Goal: Task Accomplishment & Management: Manage account settings

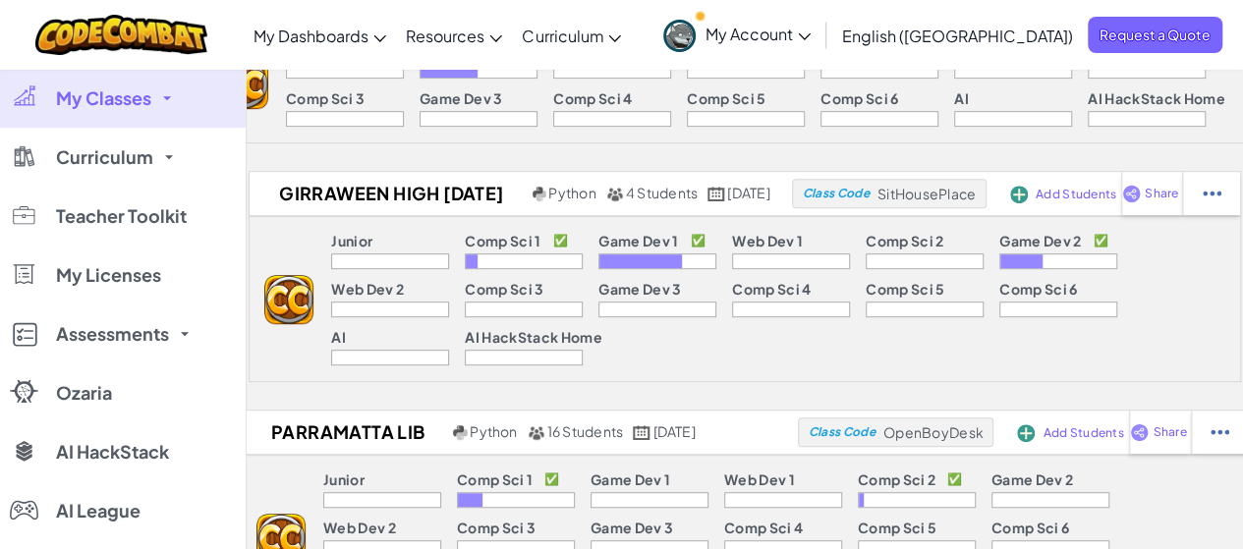
scroll to position [436, 0]
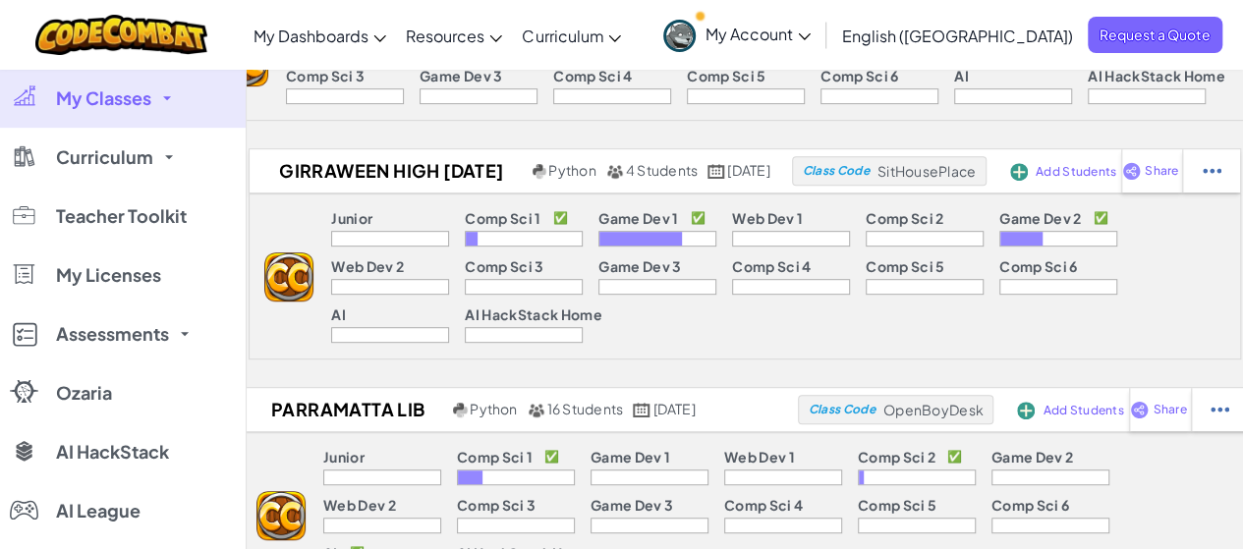
click at [167, 102] on link "My Classes" at bounding box center [123, 98] width 246 height 59
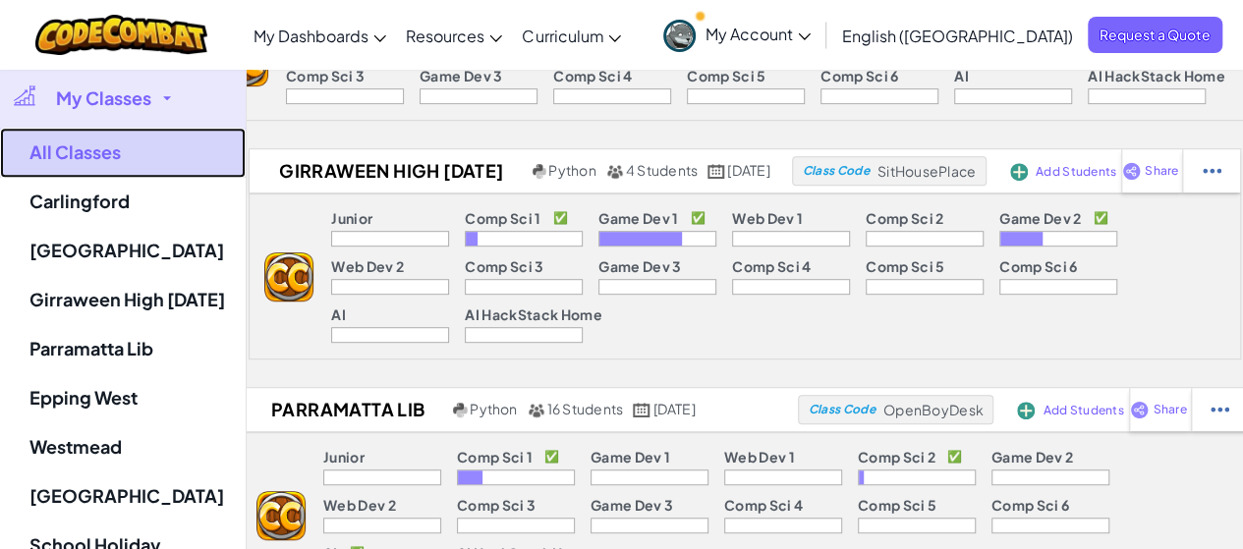
click at [124, 140] on link "All Classes" at bounding box center [123, 153] width 246 height 50
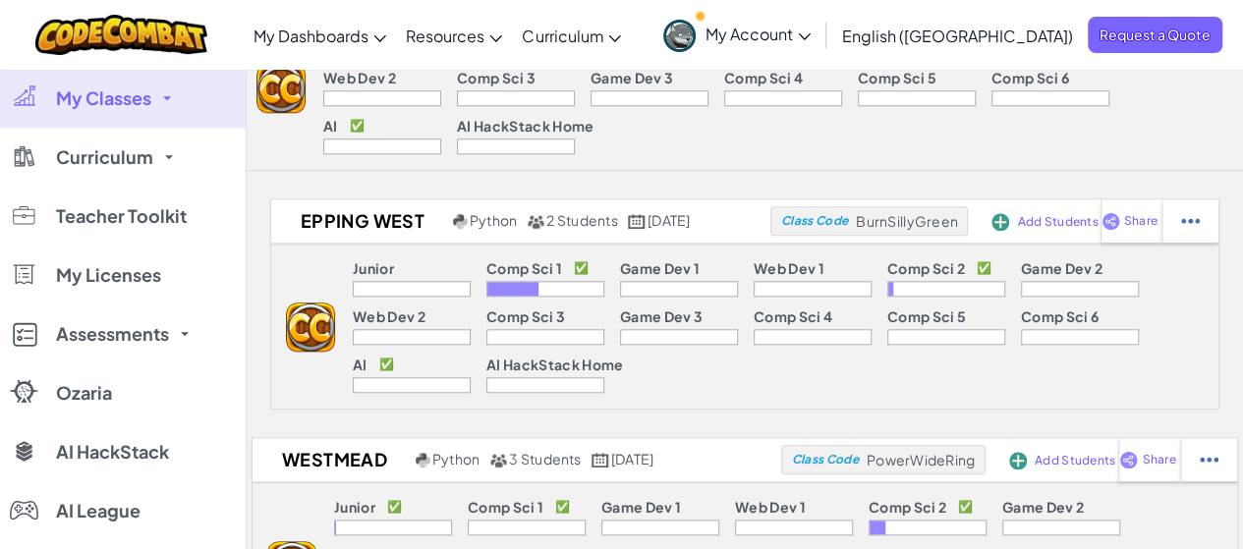
scroll to position [865, 0]
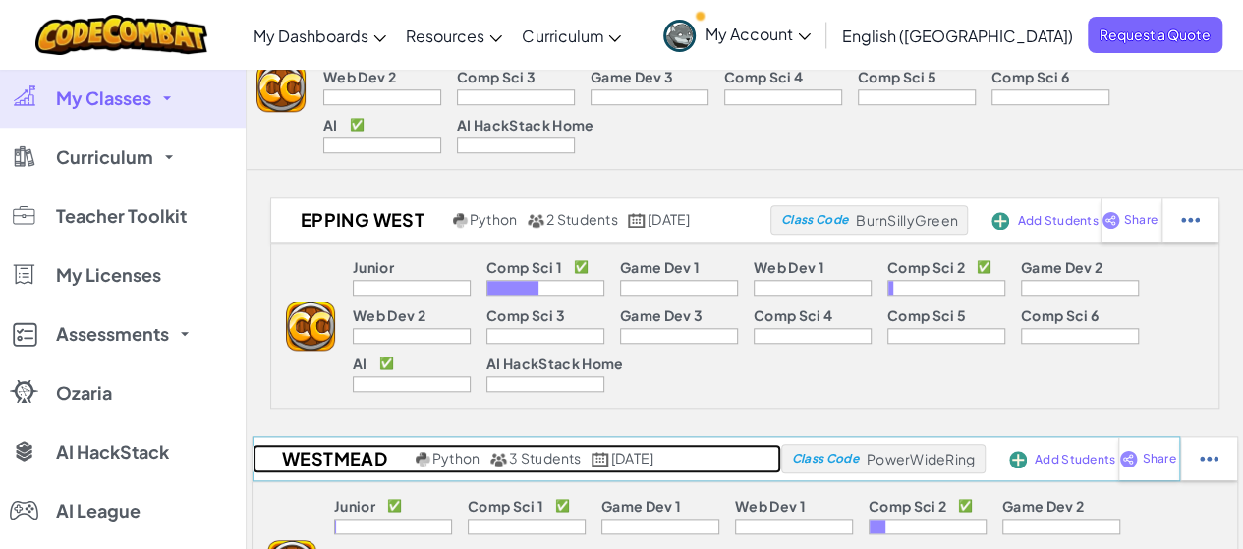
click at [311, 444] on h2 "Westmead" at bounding box center [332, 458] width 158 height 29
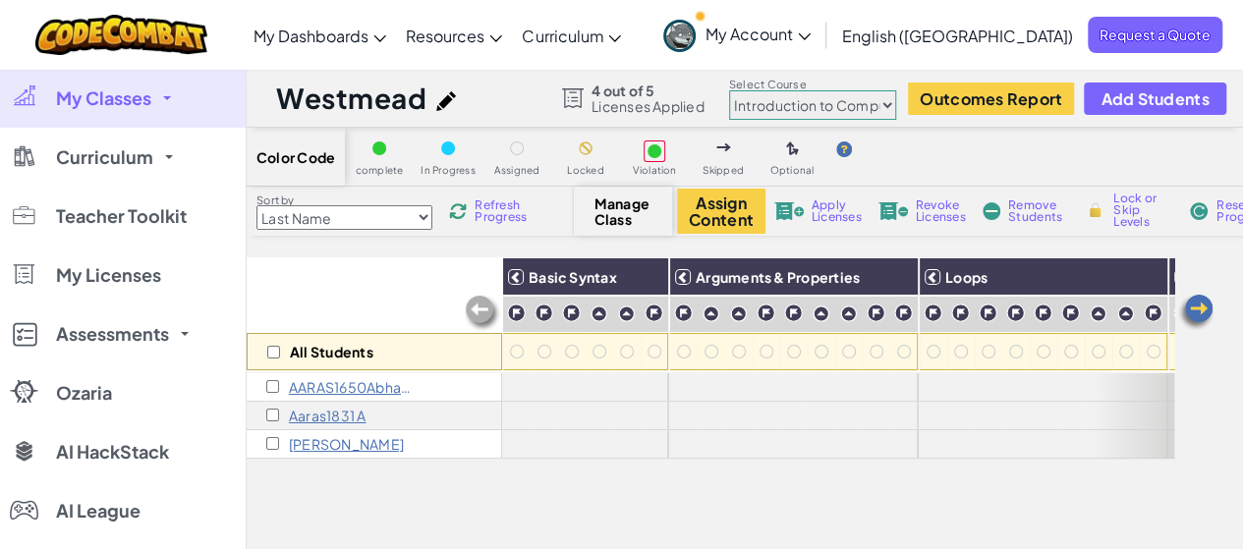
click at [205, 95] on link "My Classes" at bounding box center [123, 98] width 246 height 59
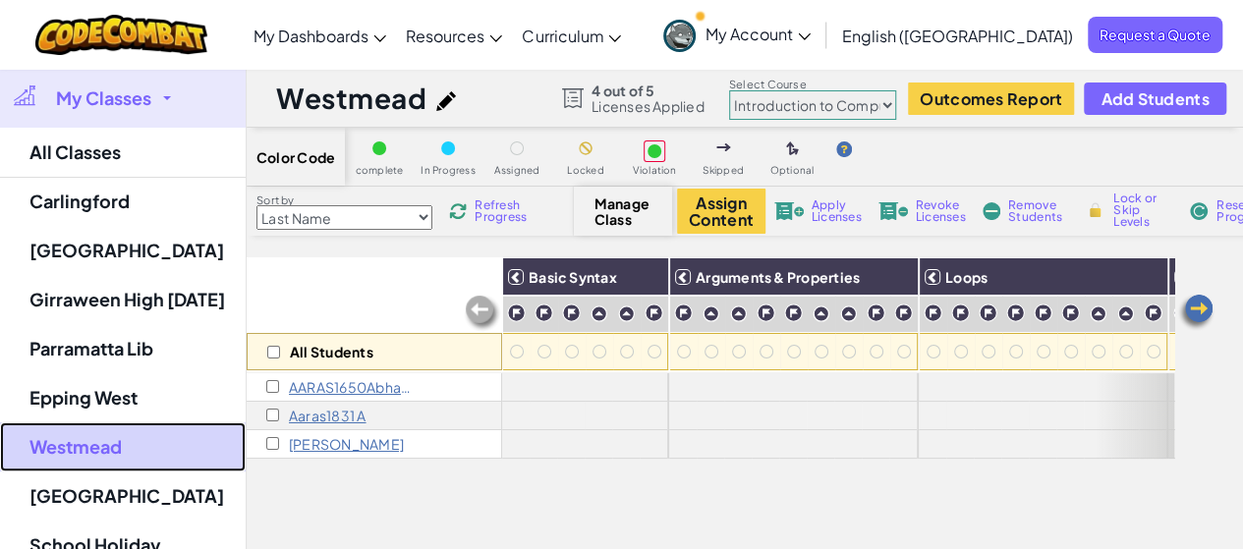
click at [142, 457] on link "Westmead" at bounding box center [123, 447] width 246 height 49
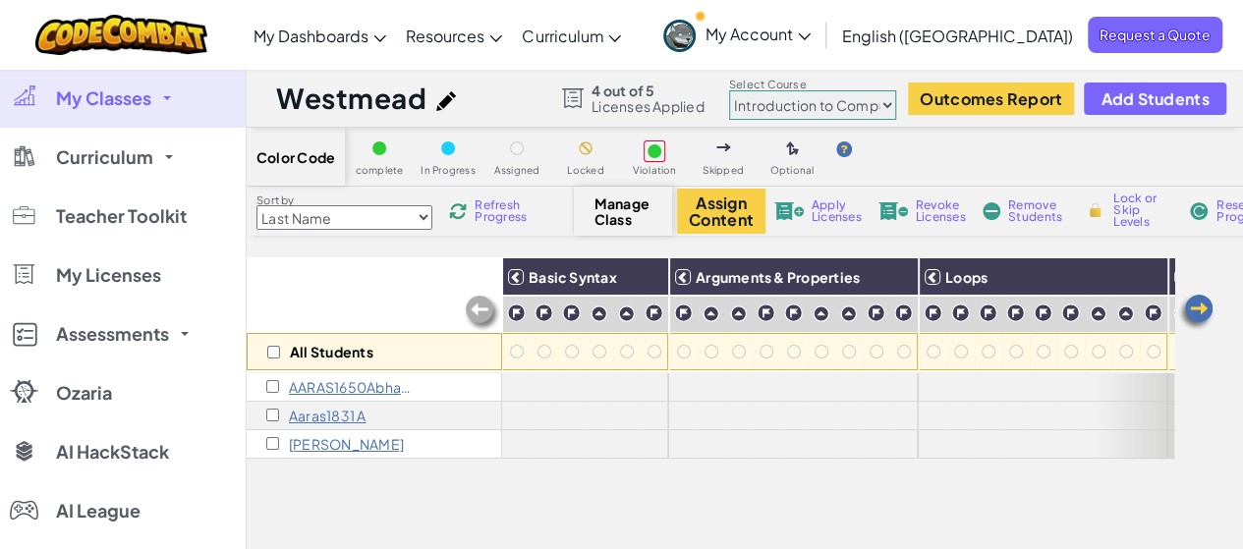
click at [853, 102] on select "Junior Introduction to Computer Science Game Development 1 Web Development 1 Co…" at bounding box center [812, 104] width 167 height 29
select select "5632661322961295f9428638"
click at [729, 90] on select "Junior Introduction to Computer Science Game Development 1 Web Development 1 Co…" at bounding box center [812, 104] width 167 height 29
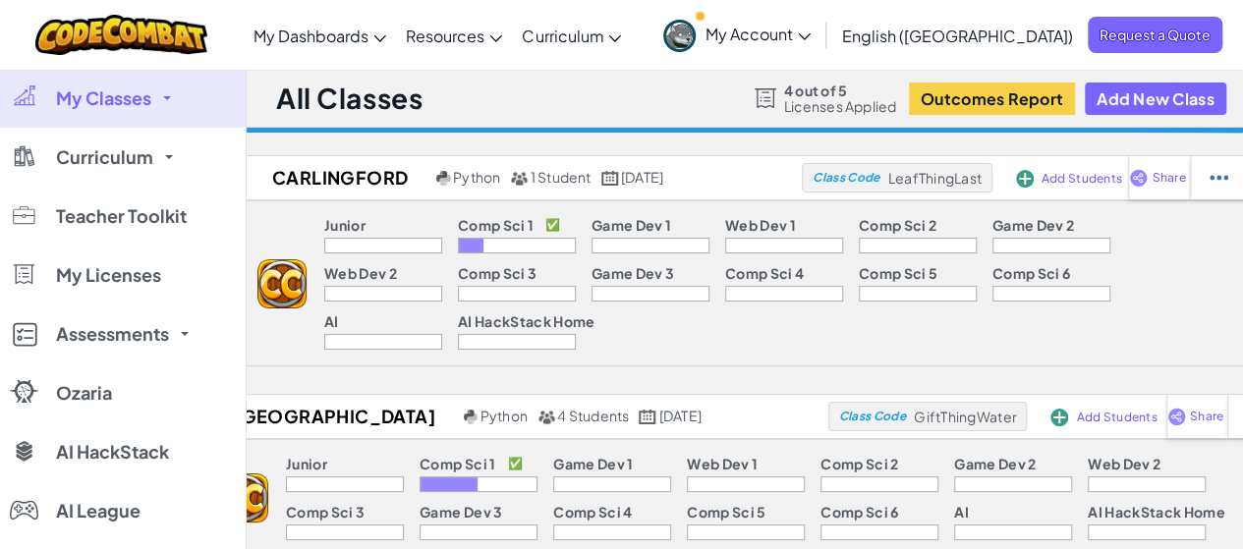
scroll to position [3, 0]
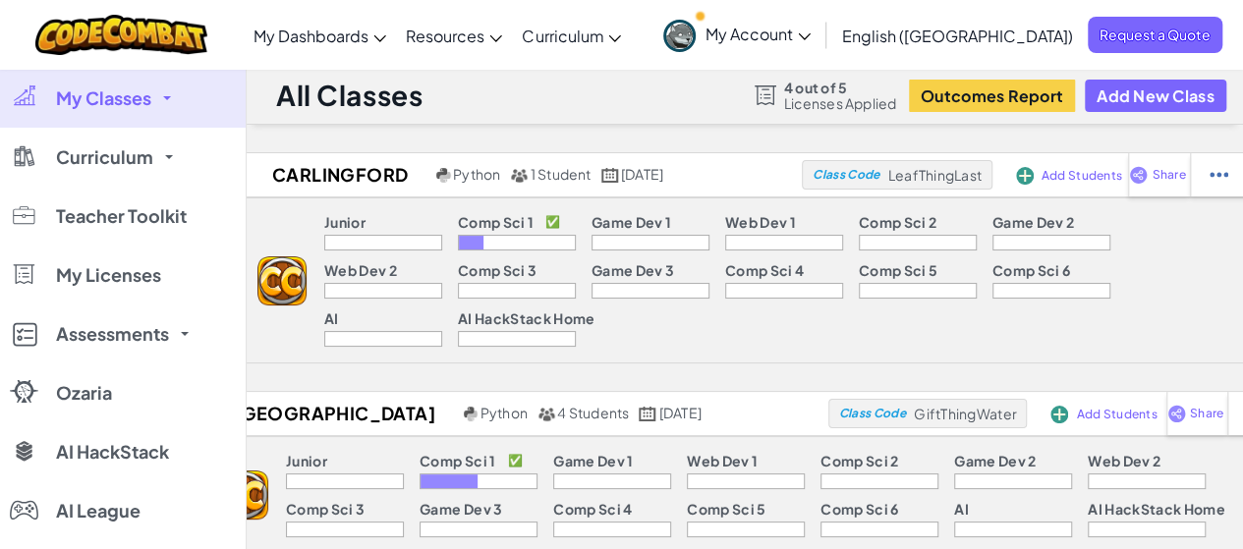
click at [181, 109] on link "My Classes" at bounding box center [123, 98] width 246 height 59
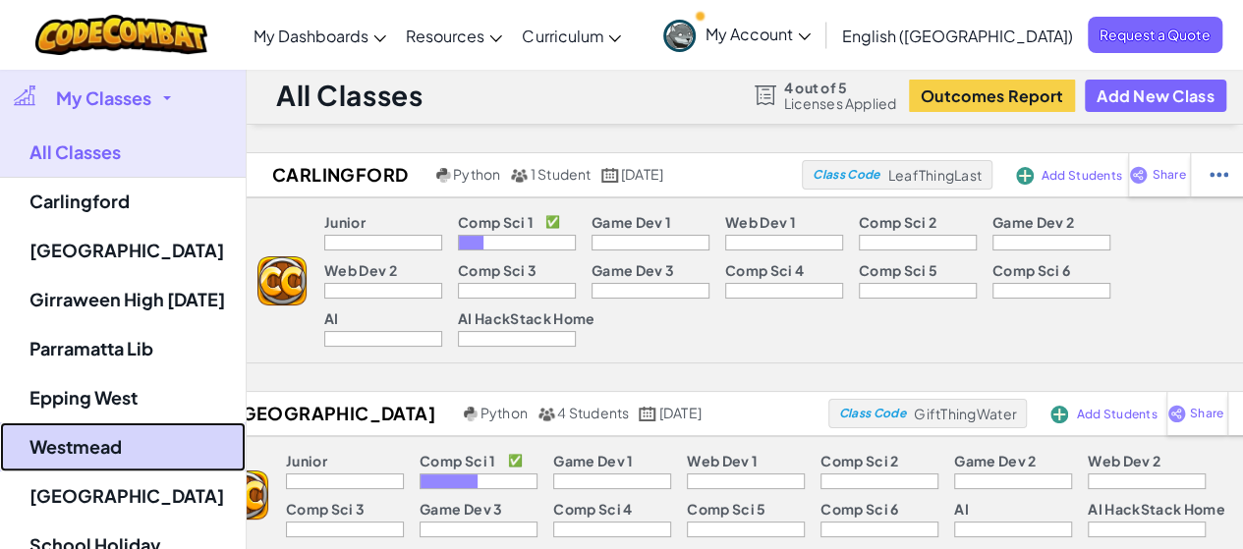
click at [115, 430] on link "Westmead" at bounding box center [123, 447] width 246 height 49
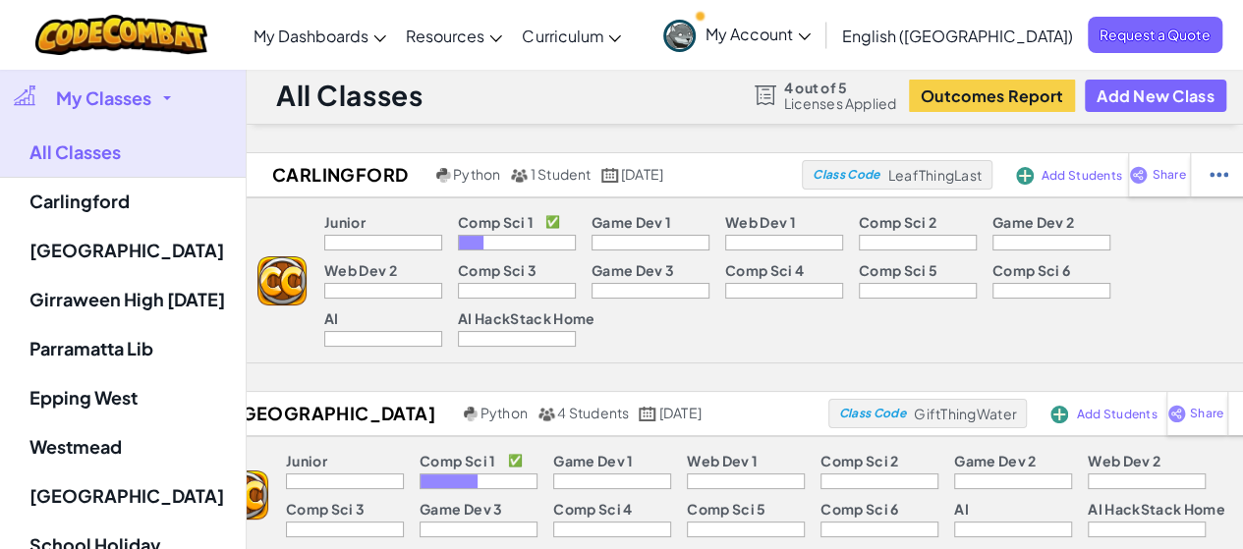
select select "5632661322961295f9428638"
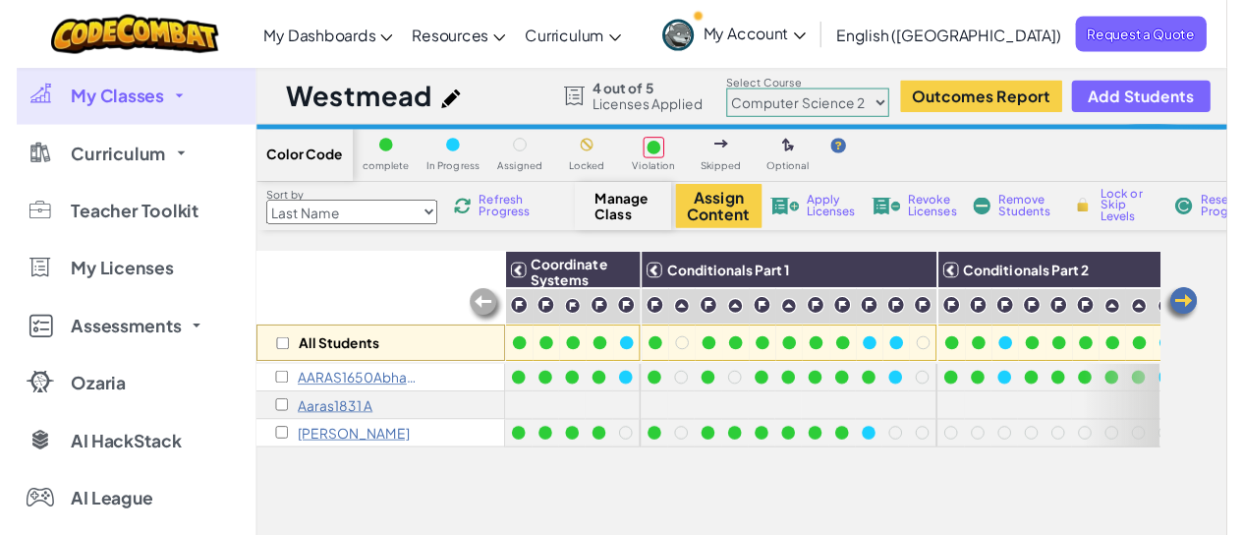
scroll to position [49, 0]
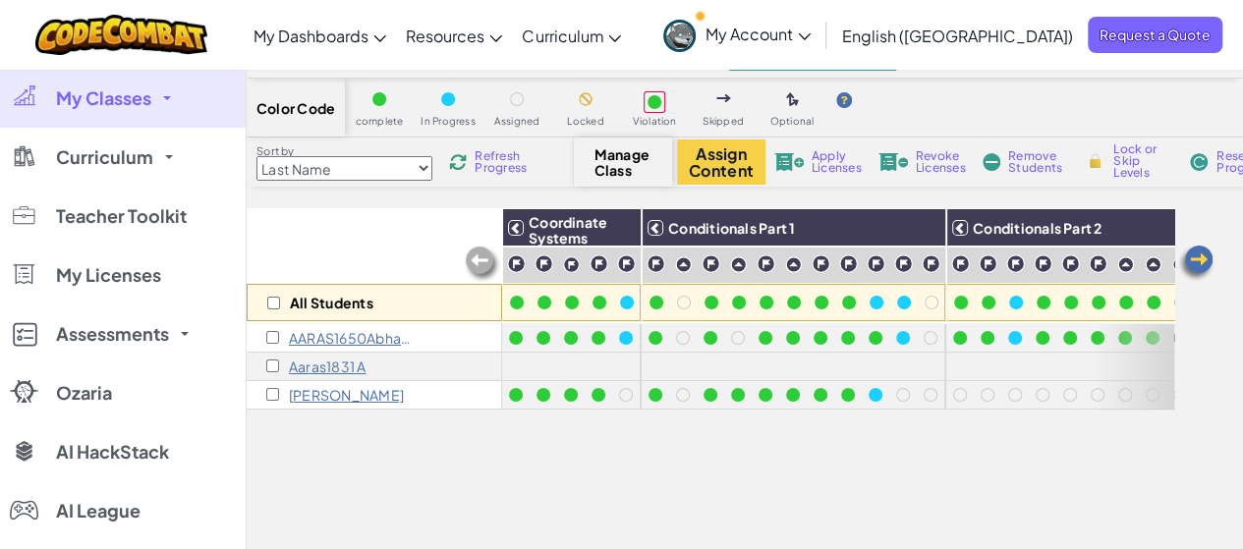
click at [377, 337] on p "AARAS1650Abhay A" at bounding box center [350, 338] width 123 height 16
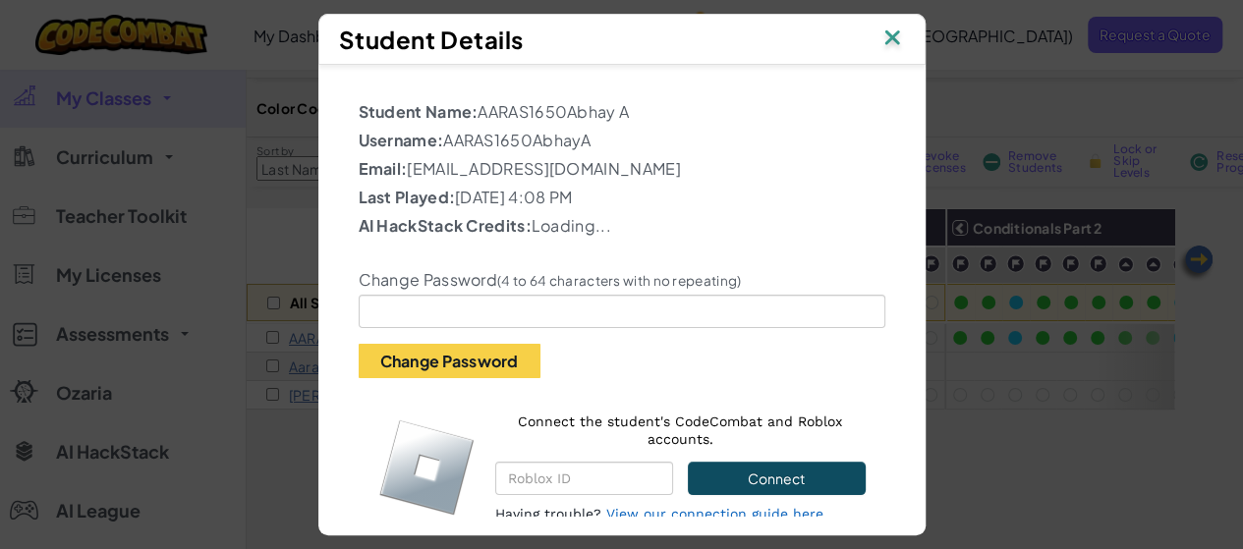
click at [246, 268] on div "Student Details Student Name: AARAS1650Abhay A Username: AARAS1650AbhayA Email:…" at bounding box center [621, 274] width 1243 height 549
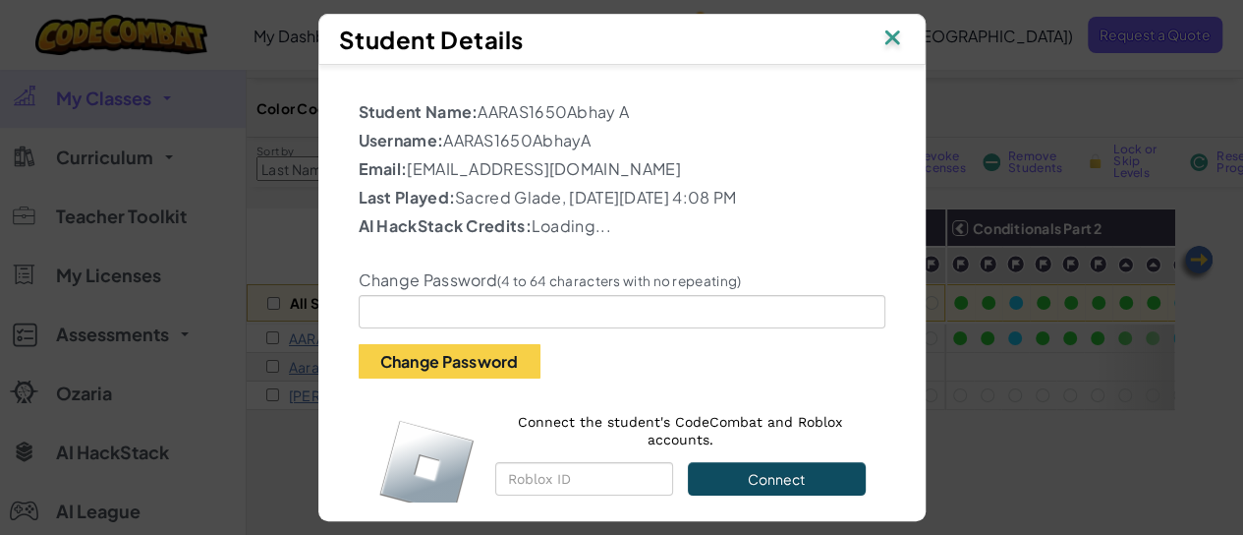
click at [294, 372] on div "Student Details Student Name: AARAS1650Abhay A Username: AARAS1650AbhayA Email:…" at bounding box center [621, 267] width 1243 height 535
click at [895, 25] on img at bounding box center [893, 39] width 26 height 29
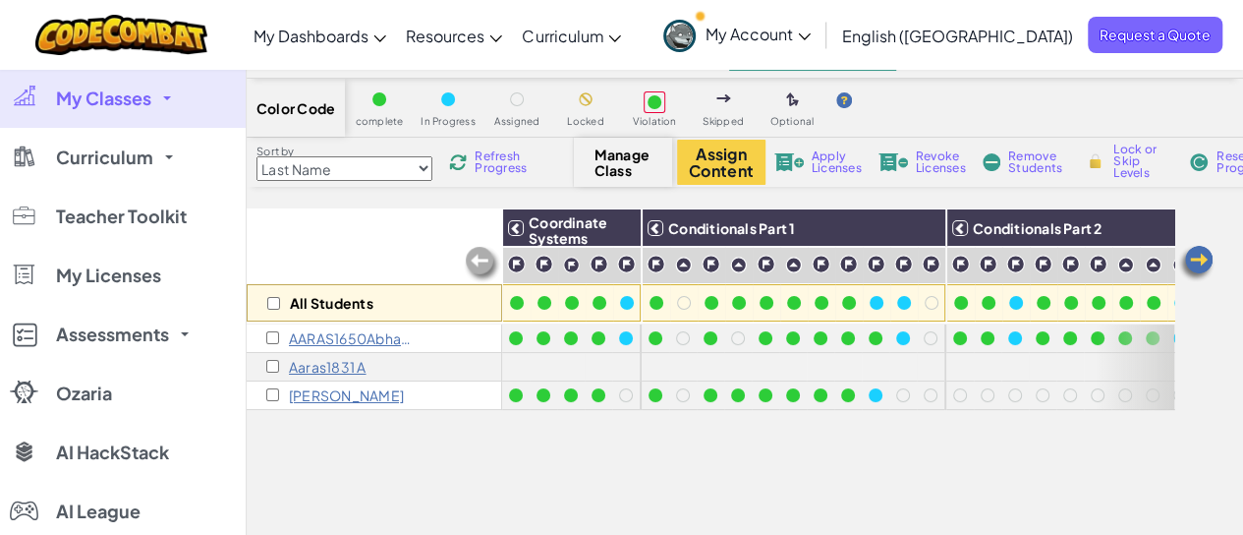
click at [328, 365] on p "Aaras1831 A" at bounding box center [328, 367] width 78 height 16
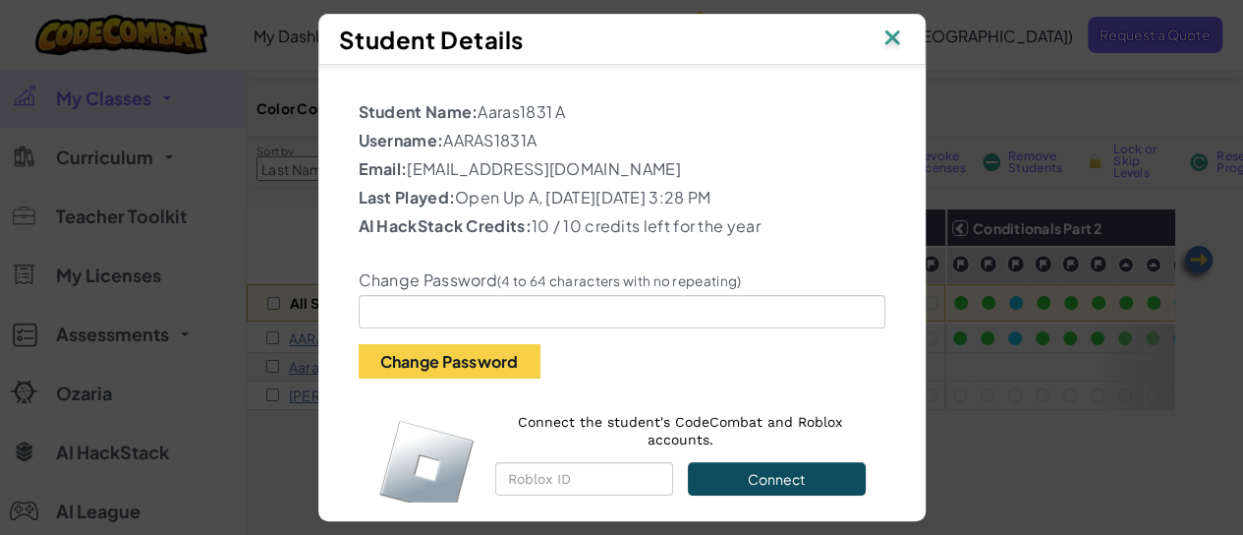
click at [318, 365] on div "Student Name: Aaras1831 A Username: AARAS1831A Email: klkl@gmail.com Last Playe…" at bounding box center [621, 283] width 607 height 437
click at [282, 375] on div "Student Details Student Name: Aaras1831 A Username: AARAS1831A Email: klkl@gmai…" at bounding box center [621, 267] width 1243 height 535
click at [305, 394] on div "Student Details Student Name: Aaras1831 A Username: AARAS1831A Email: klkl@gmai…" at bounding box center [621, 267] width 1243 height 535
click at [905, 26] on img at bounding box center [893, 39] width 26 height 29
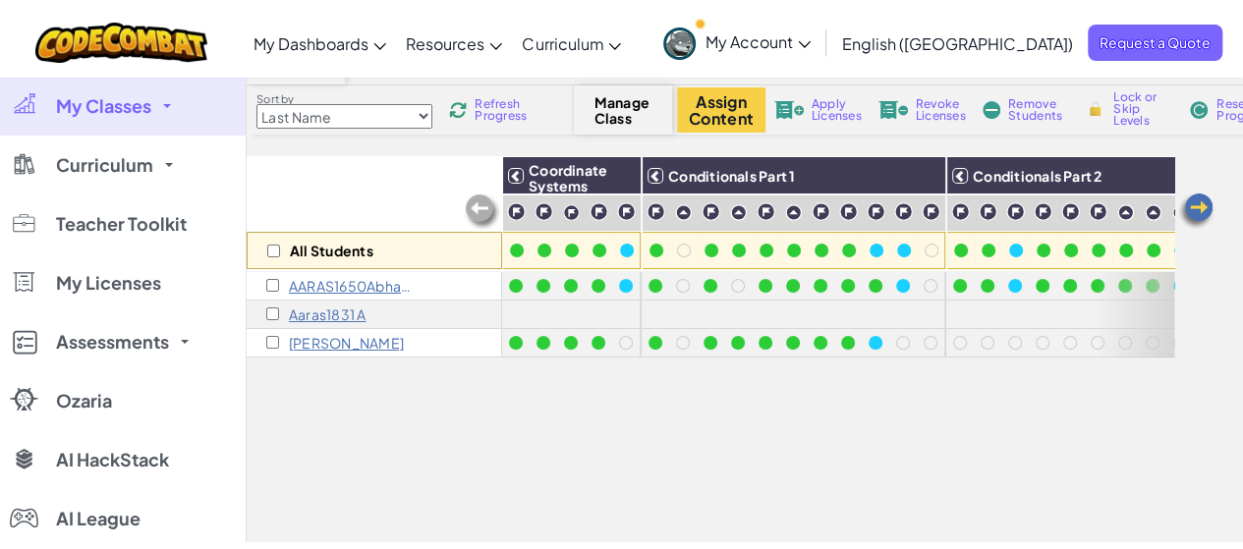
scroll to position [108, 0]
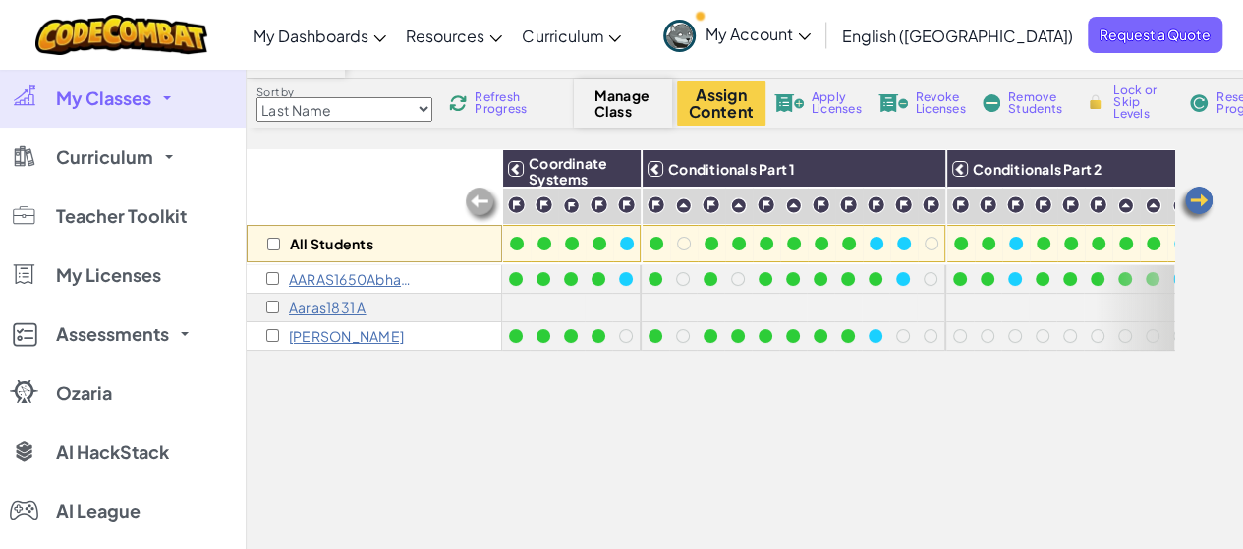
click at [137, 107] on span "My Classes" at bounding box center [103, 98] width 95 height 18
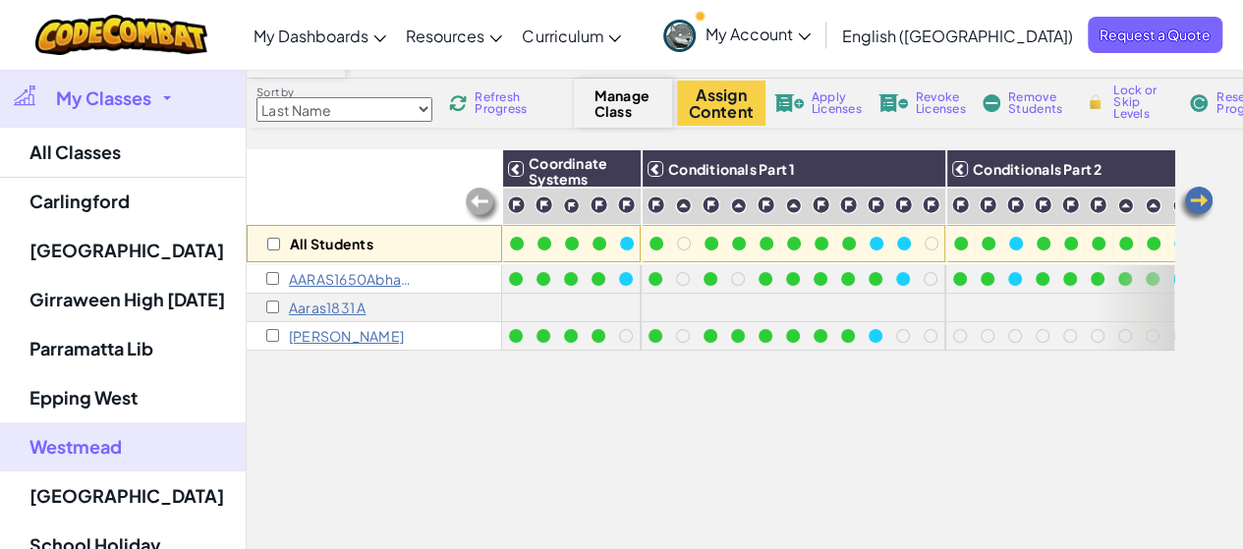
click at [137, 107] on span "My Classes" at bounding box center [103, 98] width 95 height 18
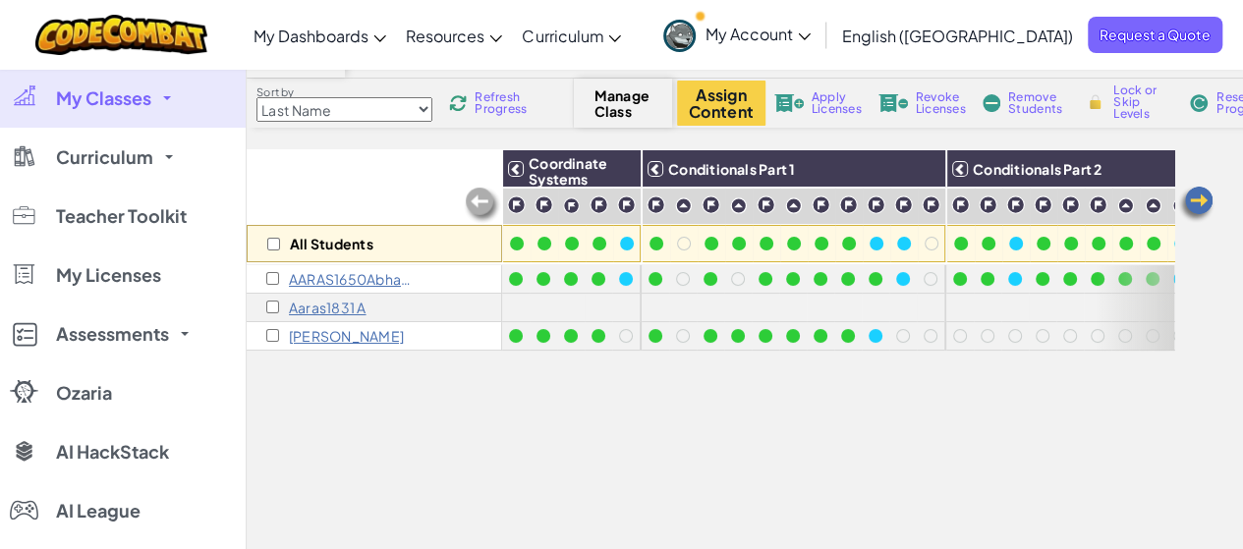
click at [360, 113] on select "Last Name first Name Progress (High to Low) Progress (Low to Hight)" at bounding box center [345, 109] width 176 height 25
click at [257, 97] on select "Last Name first Name Progress (High to Low) Progress (Low to Hight)" at bounding box center [345, 109] width 176 height 25
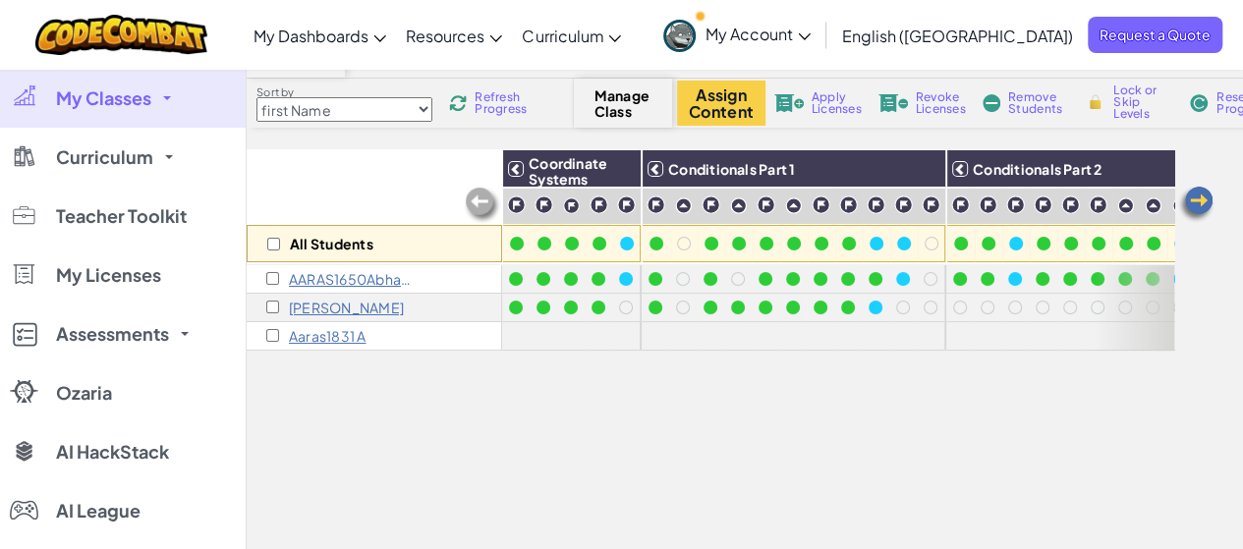
click at [366, 119] on select "Last Name first Name Progress (High to Low) Progress (Low to Hight)" at bounding box center [345, 109] width 176 height 25
select select "Last Name"
click at [257, 97] on select "Last Name first Name Progress (High to Low) Progress (Low to Hight)" at bounding box center [345, 109] width 176 height 25
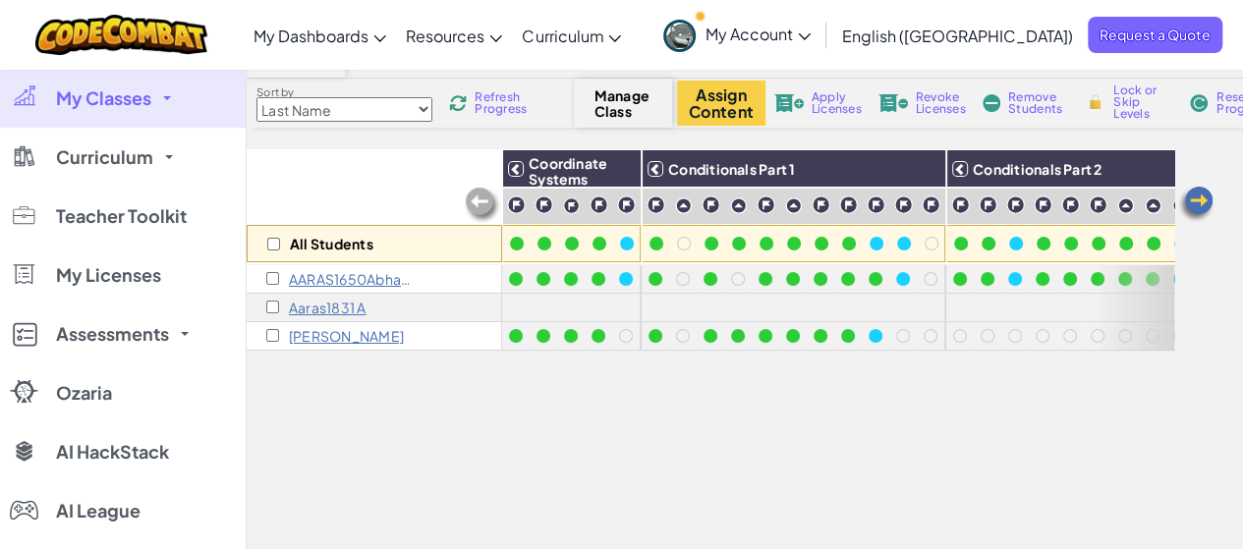
scroll to position [0, 0]
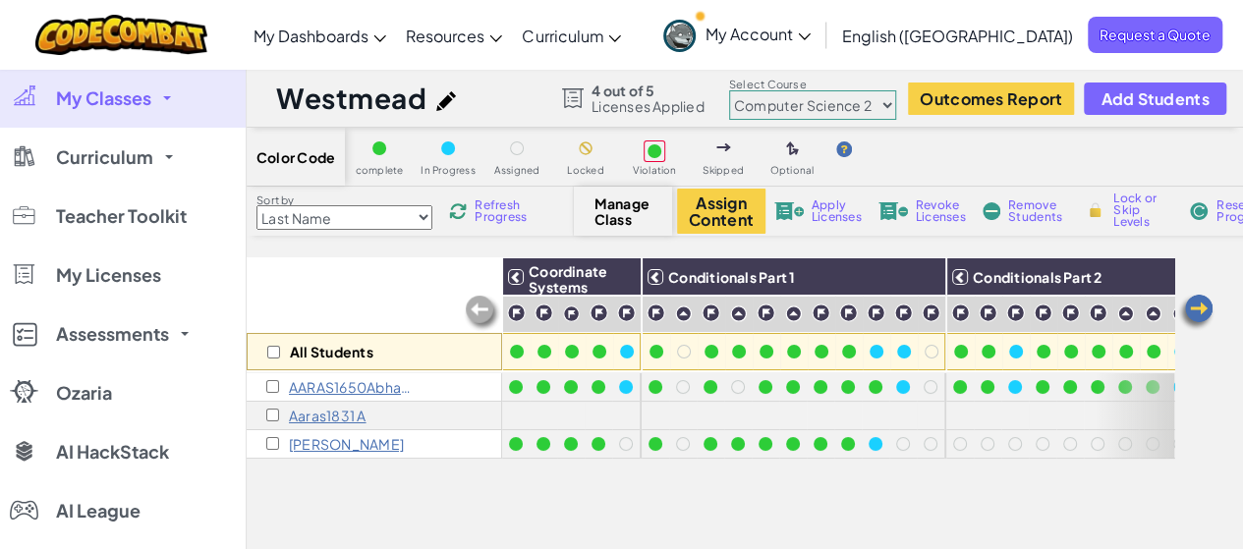
click at [800, 99] on select "Junior Introduction to Computer Science Game Development 1 Web Development 1 Co…" at bounding box center [812, 104] width 167 height 29
select select "560f1a9f22961295f9427742"
click at [729, 90] on select "Junior Introduction to Computer Science Game Development 1 Web Development 1 Co…" at bounding box center [812, 104] width 167 height 29
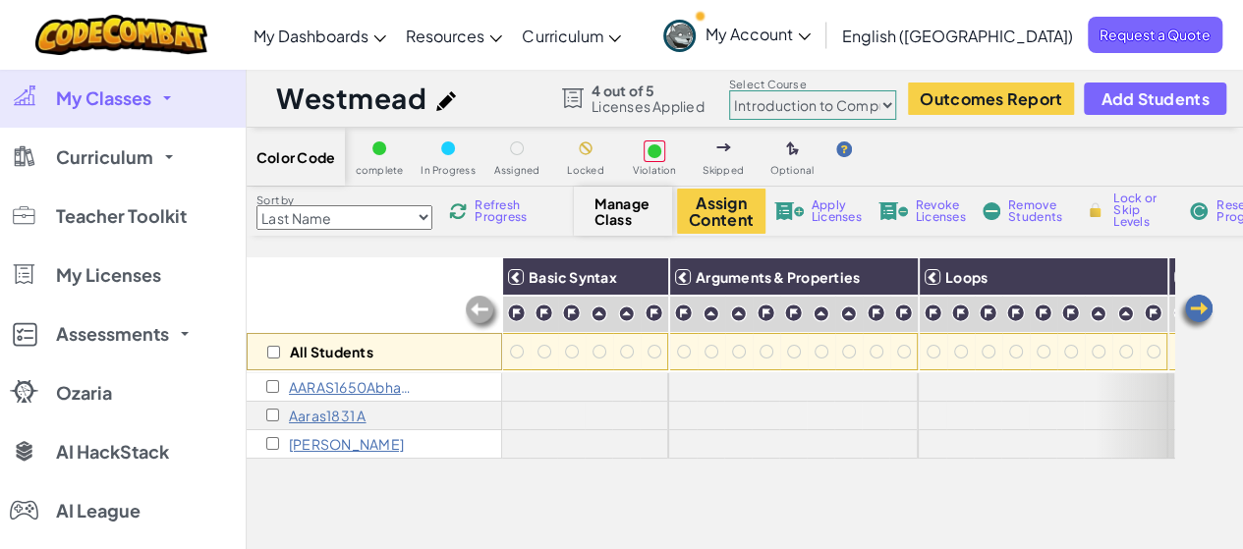
scroll to position [1, 0]
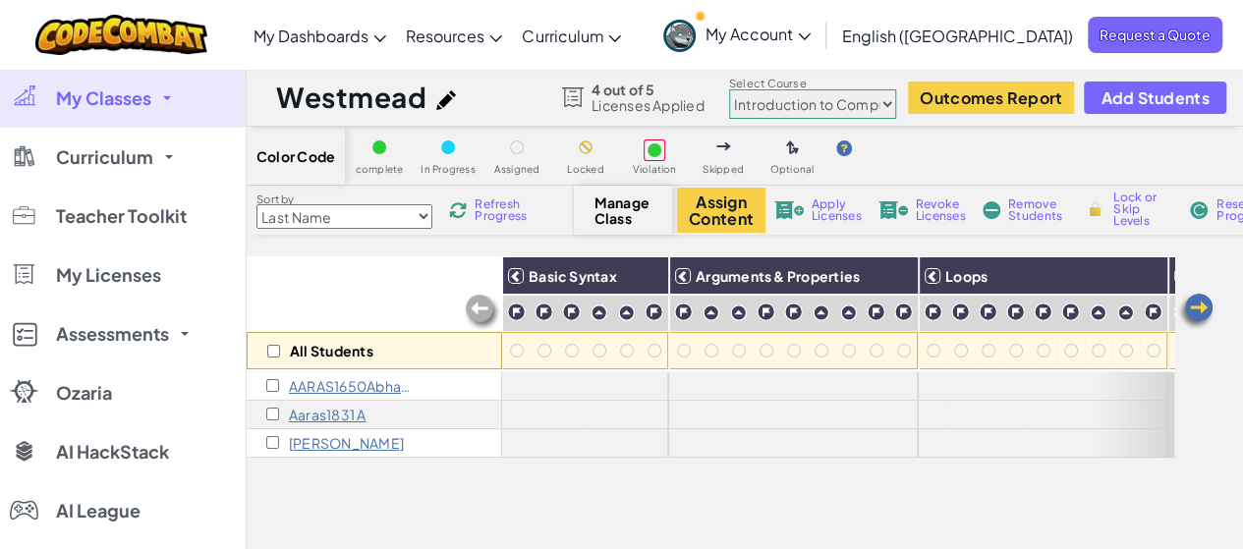
click at [130, 122] on link "My Classes" at bounding box center [123, 98] width 246 height 59
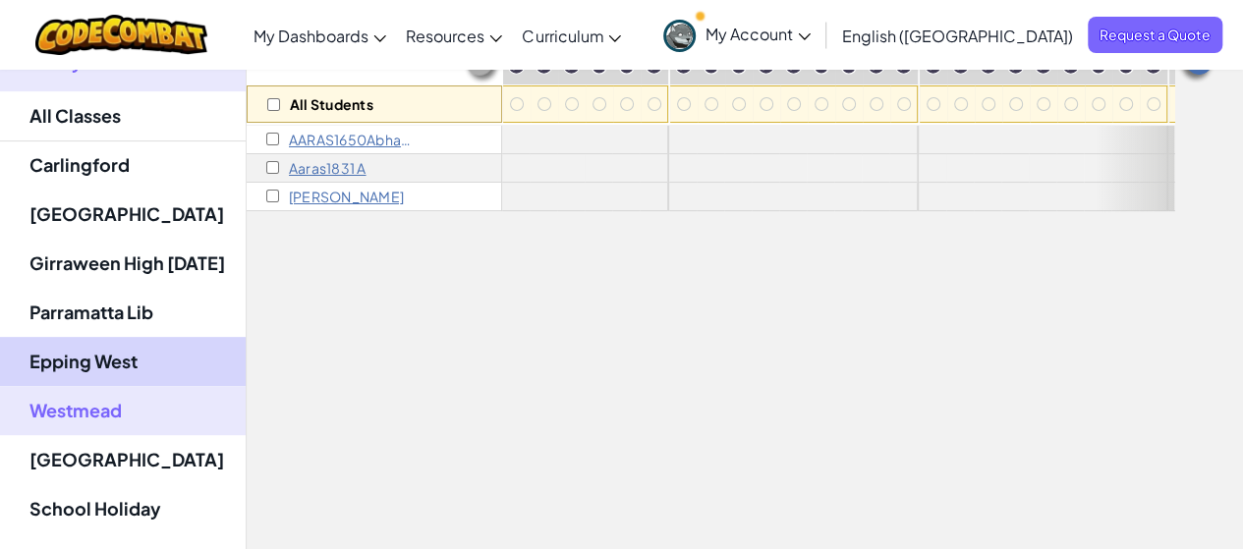
scroll to position [245, 0]
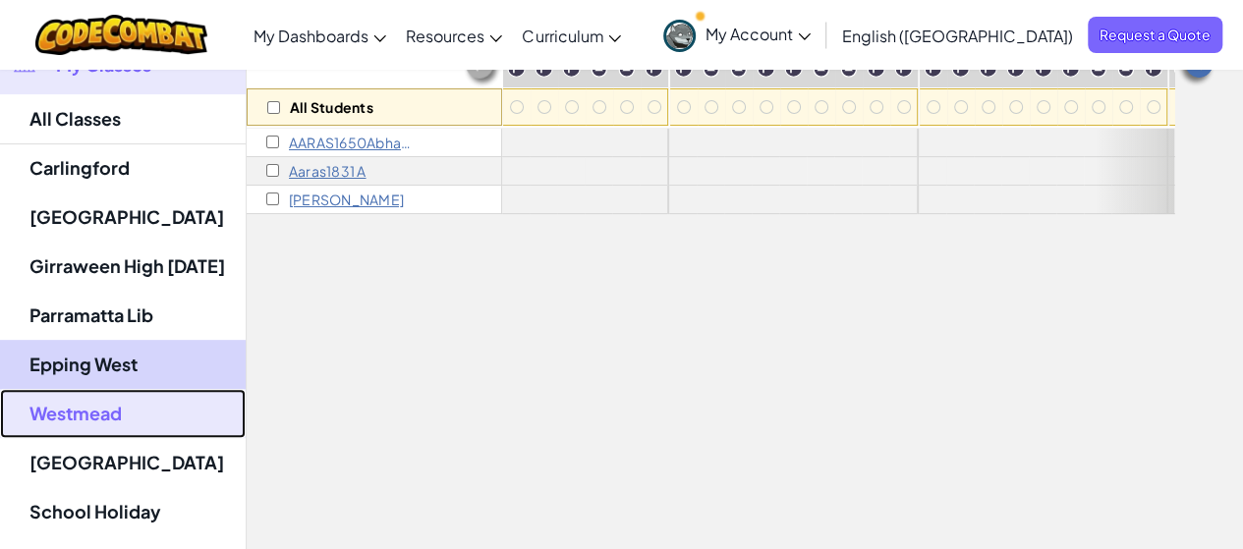
click at [106, 418] on link "Westmead" at bounding box center [123, 413] width 246 height 49
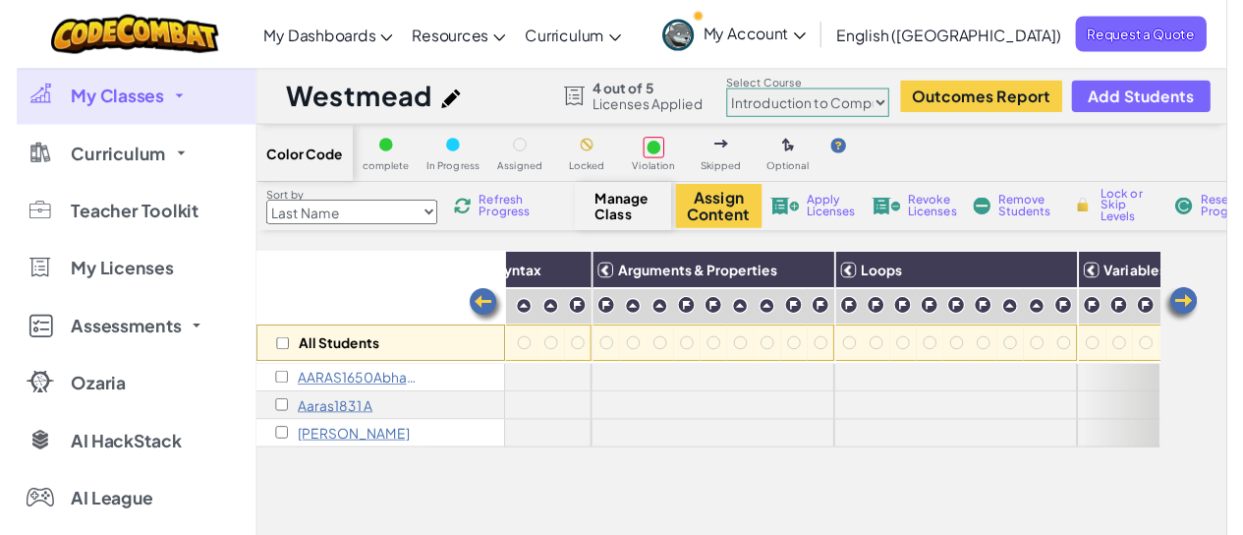
scroll to position [0, 0]
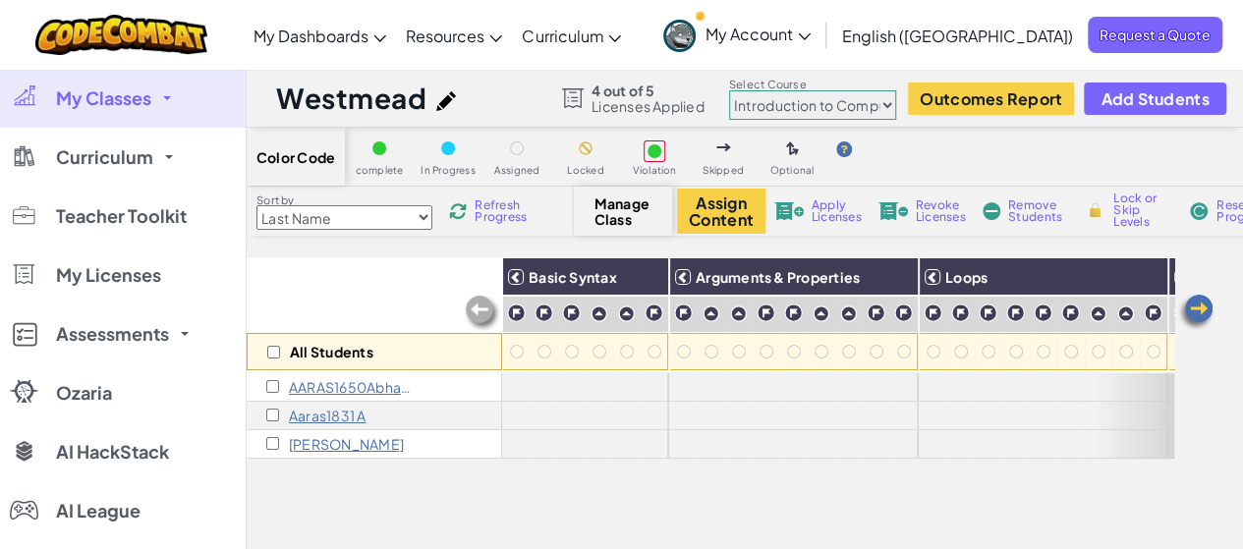
click at [336, 412] on p "Aaras1831 A" at bounding box center [328, 416] width 78 height 16
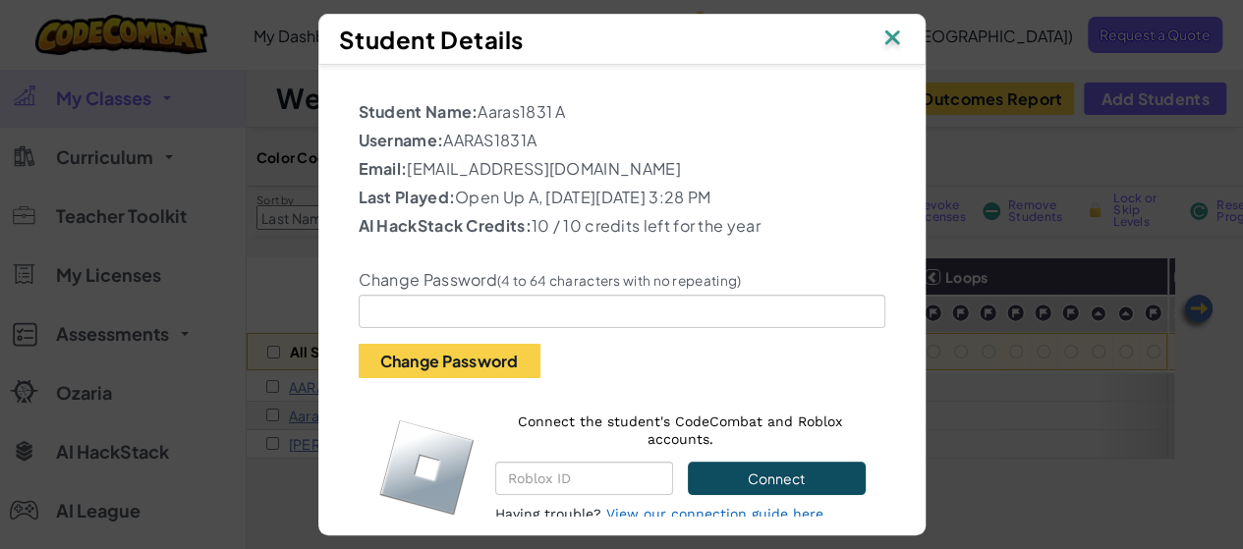
click at [283, 330] on div "Student Details Student Name: Aaras1831 A Username: AARAS1831A Email: klkl@gmai…" at bounding box center [621, 274] width 1243 height 549
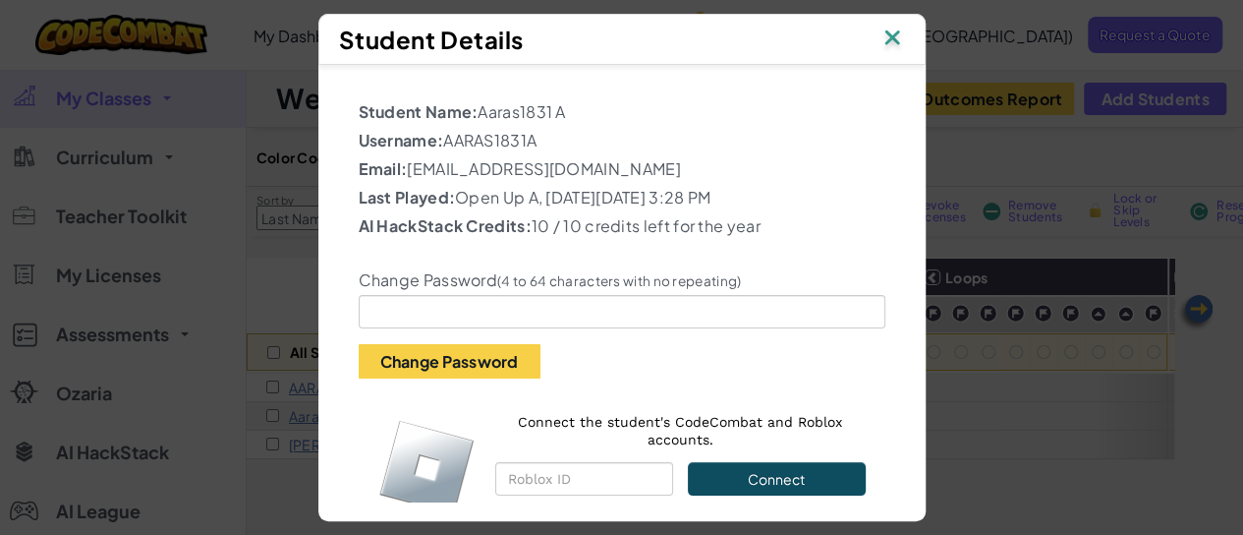
click at [249, 342] on div "Student Details Student Name: Aaras1831 A Username: AARAS1831A Email: klkl@gmai…" at bounding box center [621, 267] width 1243 height 535
click at [253, 331] on div "Student Details Student Name: Aaras1831 A Username: AARAS1831A Email: klkl@gmai…" at bounding box center [621, 267] width 1243 height 535
click at [895, 29] on img at bounding box center [893, 39] width 26 height 29
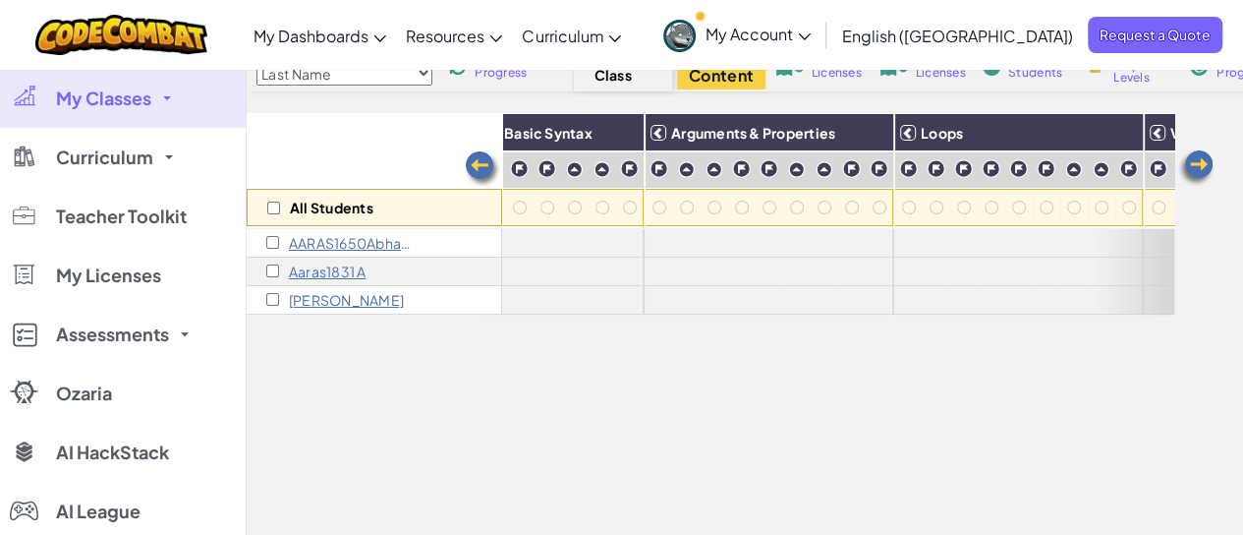
scroll to position [141, 0]
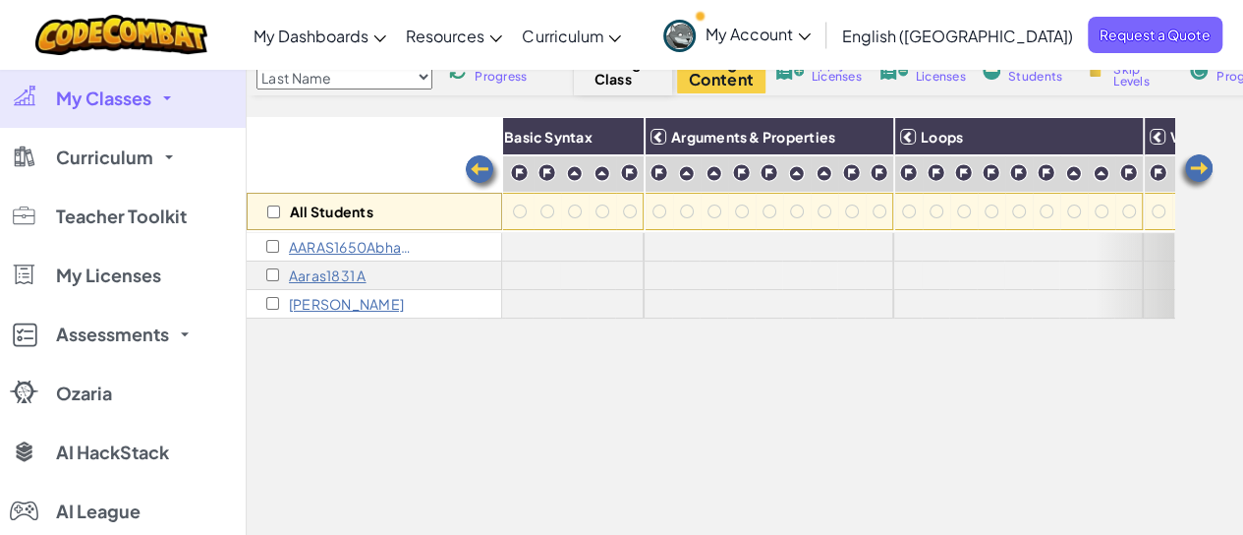
click at [1195, 164] on img at bounding box center [1196, 171] width 39 height 39
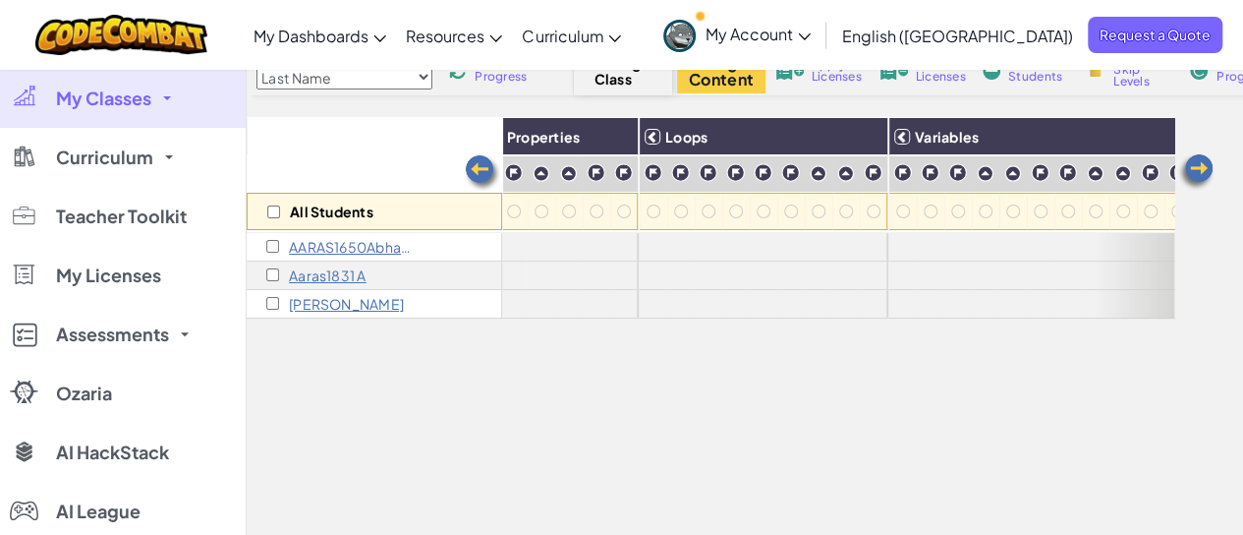
click at [1195, 164] on img at bounding box center [1196, 171] width 39 height 39
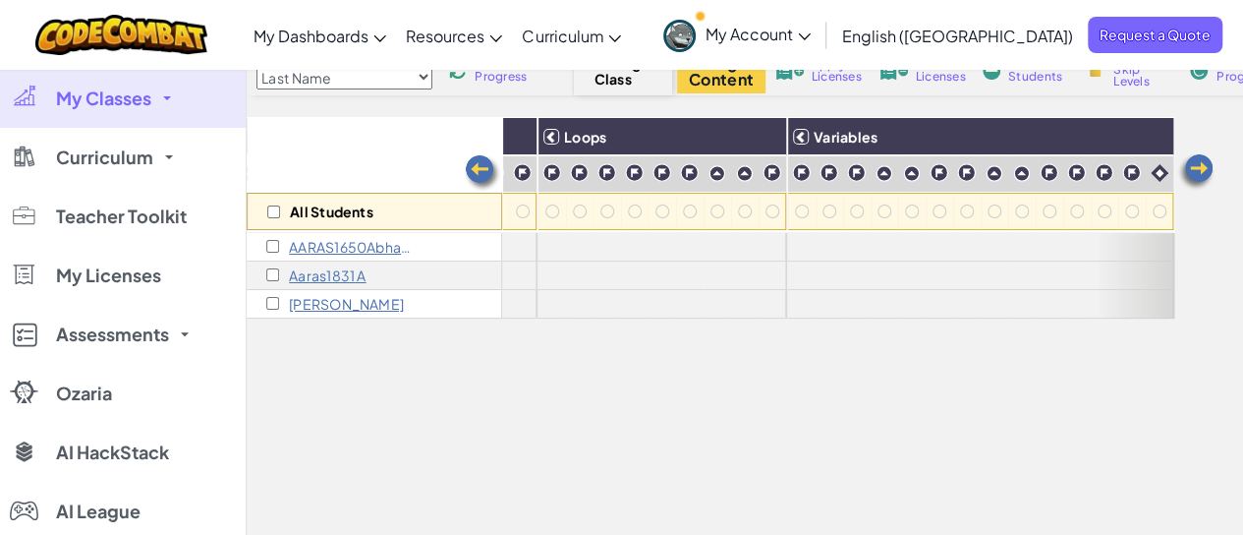
click at [1195, 164] on img at bounding box center [1196, 171] width 39 height 39
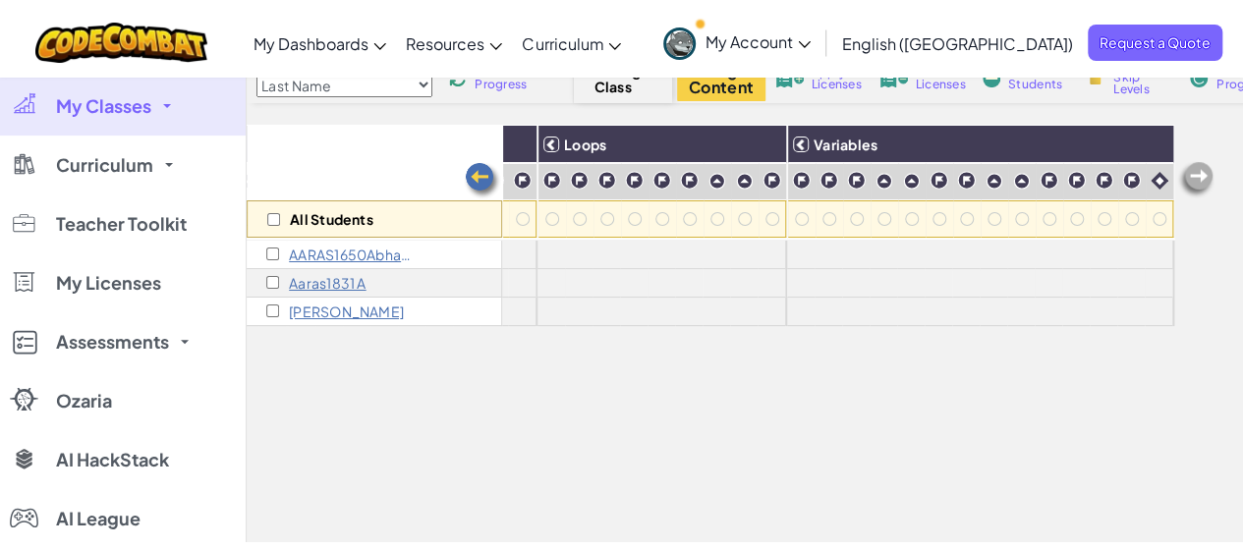
scroll to position [0, 0]
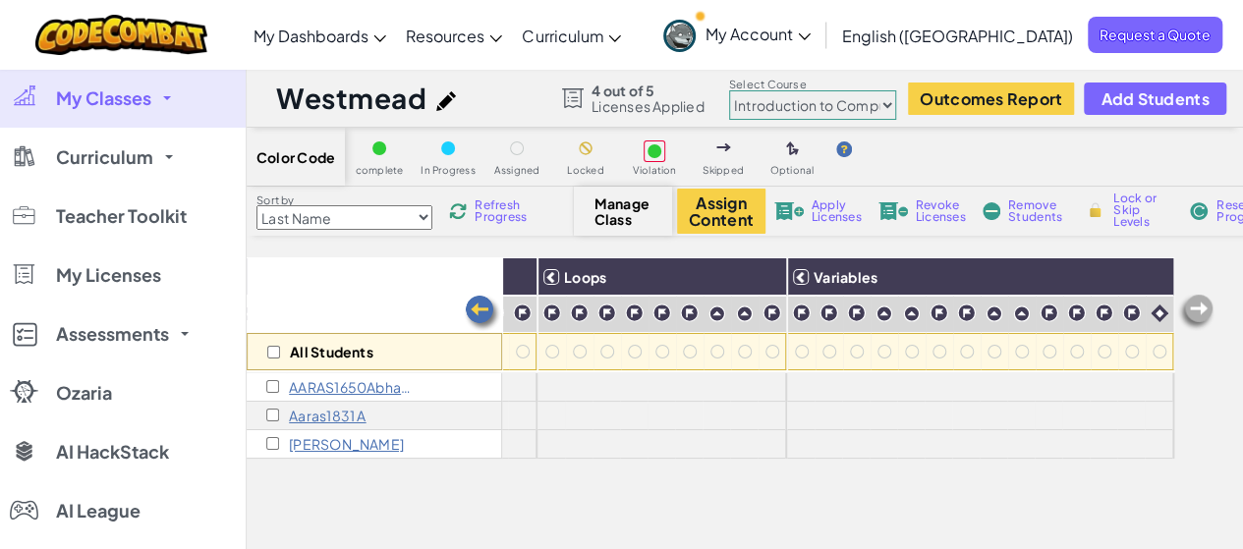
click at [149, 117] on link "My Classes" at bounding box center [123, 98] width 246 height 59
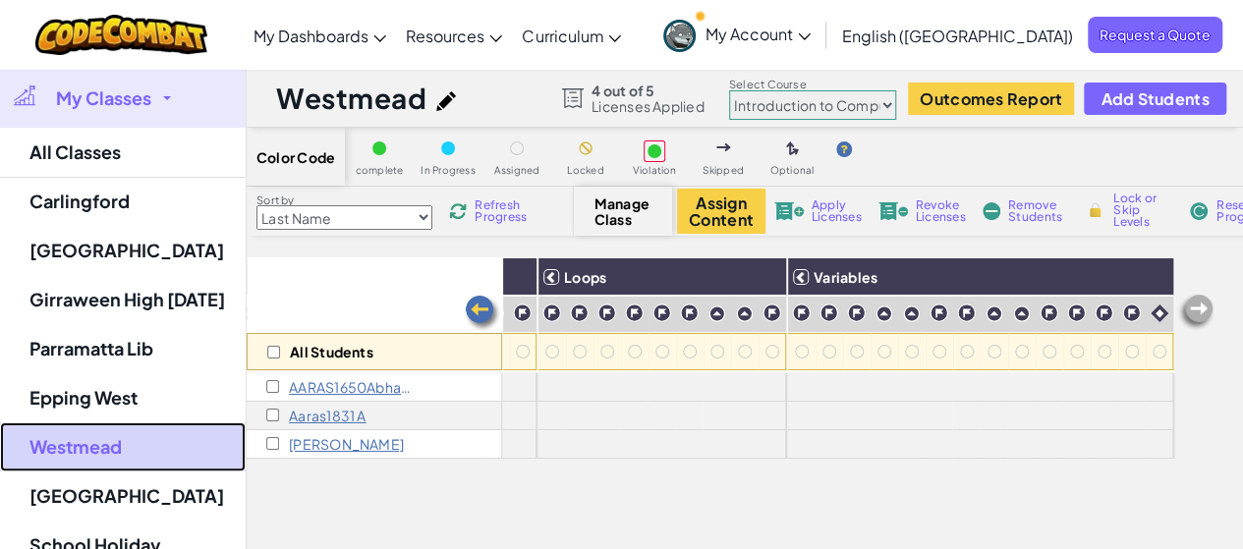
click at [87, 449] on link "Westmead" at bounding box center [123, 447] width 246 height 49
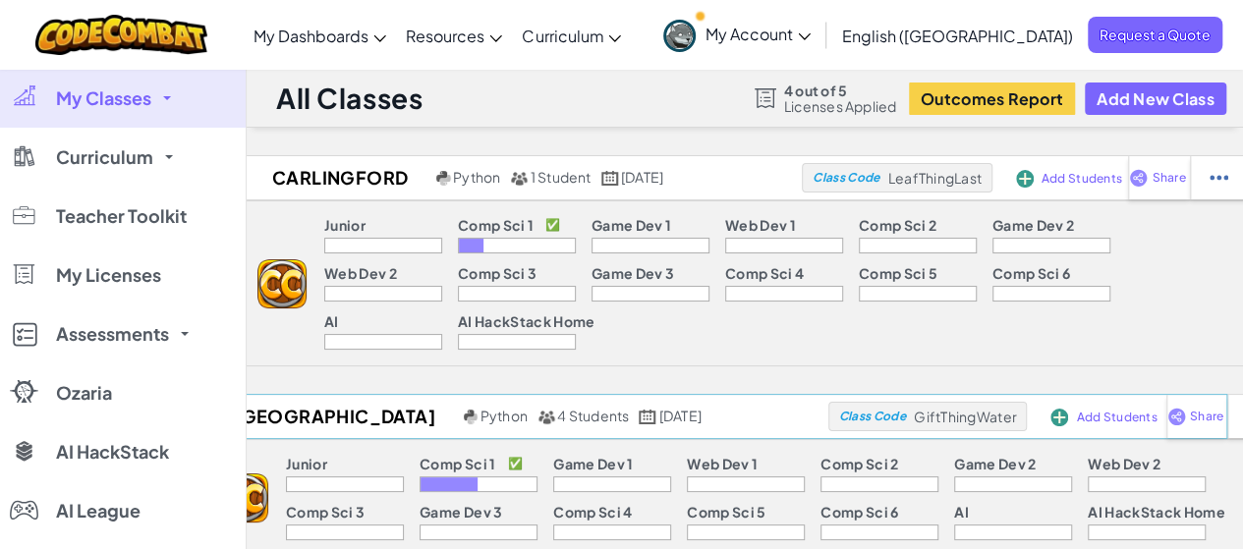
scroll to position [43, 0]
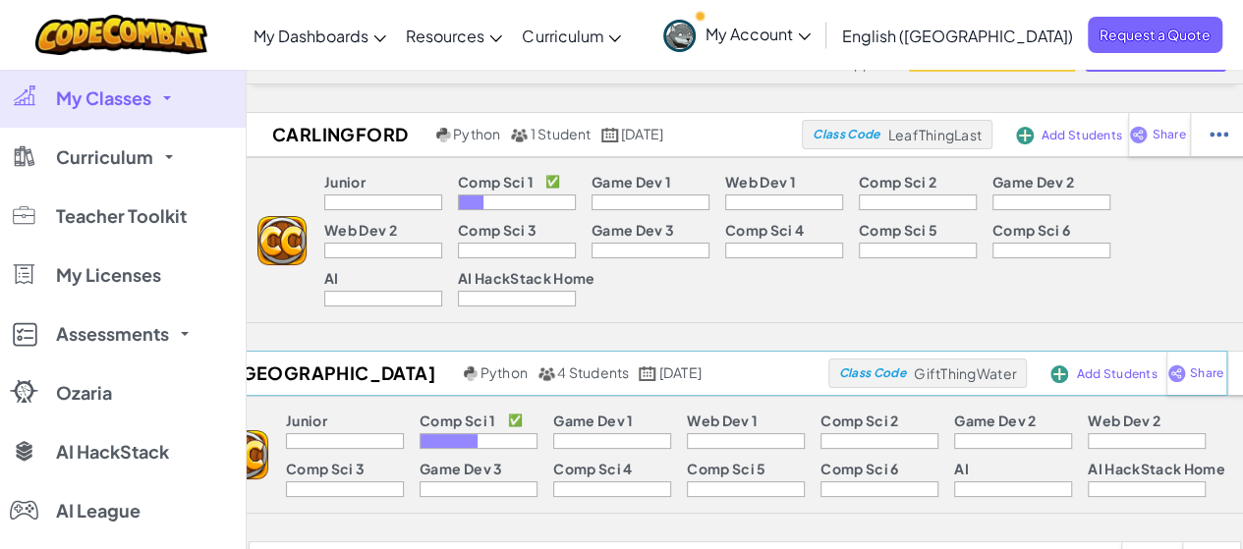
select select "560f1a9f22961295f9427742"
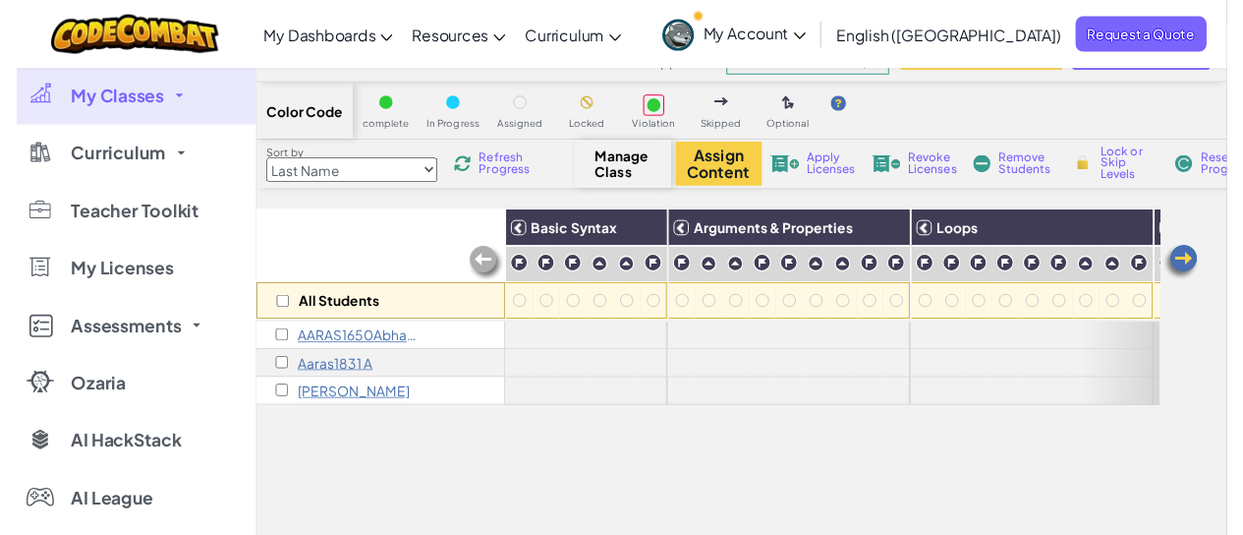
scroll to position [0, 0]
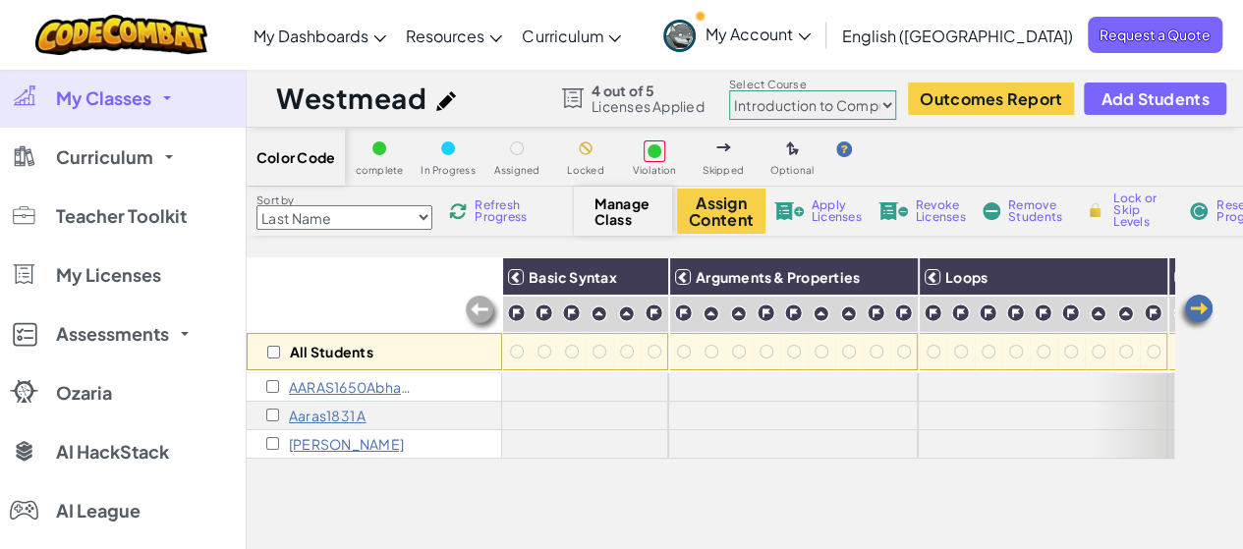
click at [482, 217] on span "Refresh Progress" at bounding box center [505, 212] width 61 height 24
click at [1144, 95] on span "Add Students" at bounding box center [1155, 98] width 108 height 17
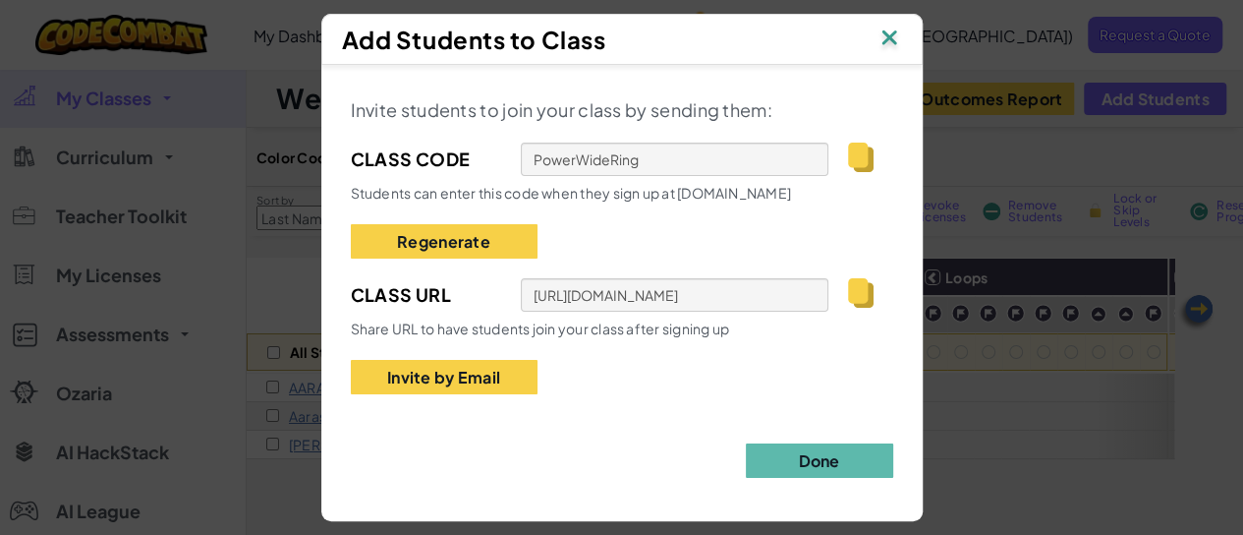
click at [896, 36] on img at bounding box center [890, 39] width 26 height 29
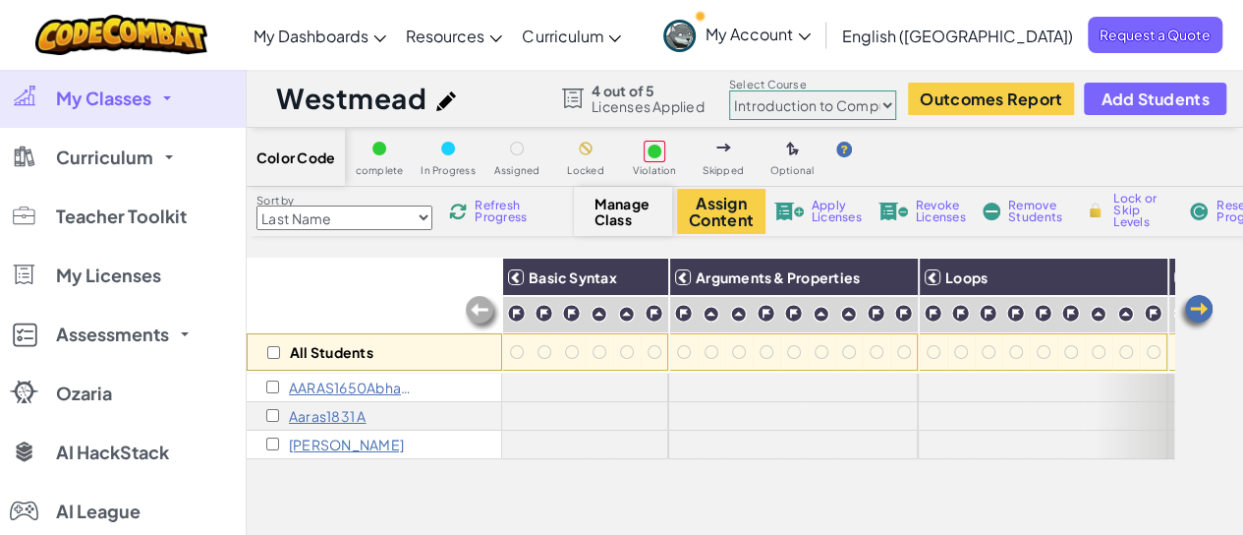
click at [482, 214] on span "Refresh Progress" at bounding box center [505, 212] width 61 height 24
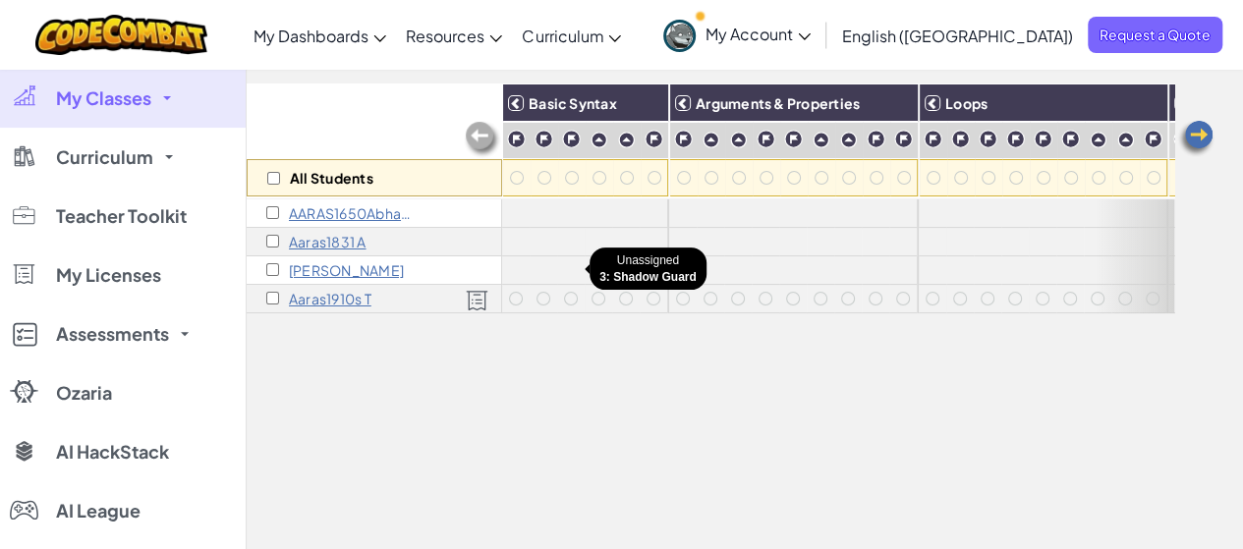
scroll to position [175, 0]
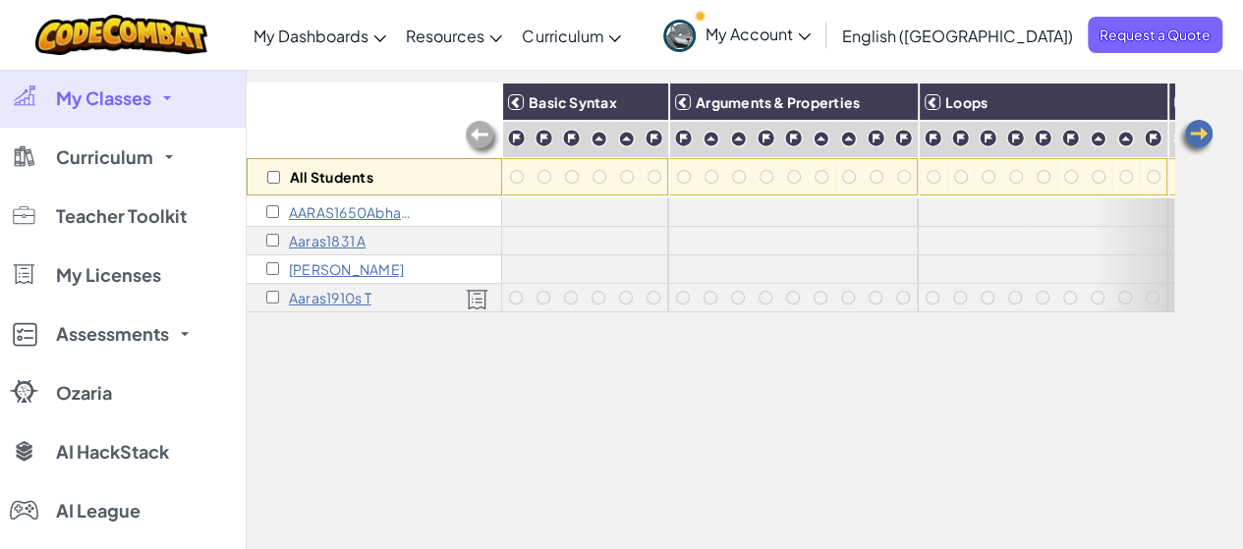
click at [481, 300] on img at bounding box center [477, 300] width 23 height 22
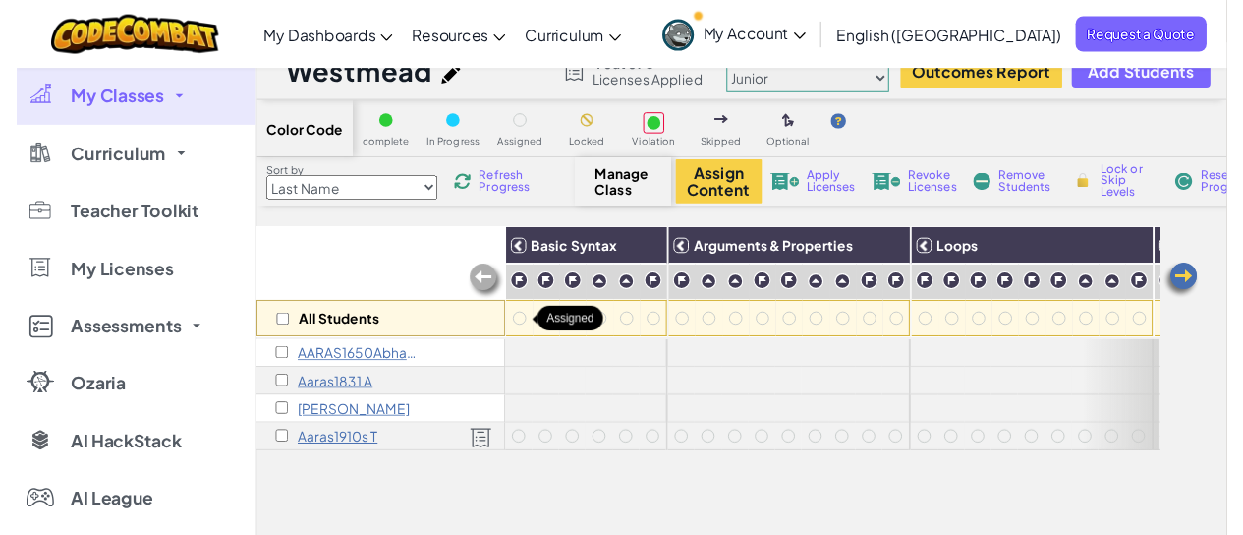
scroll to position [0, 0]
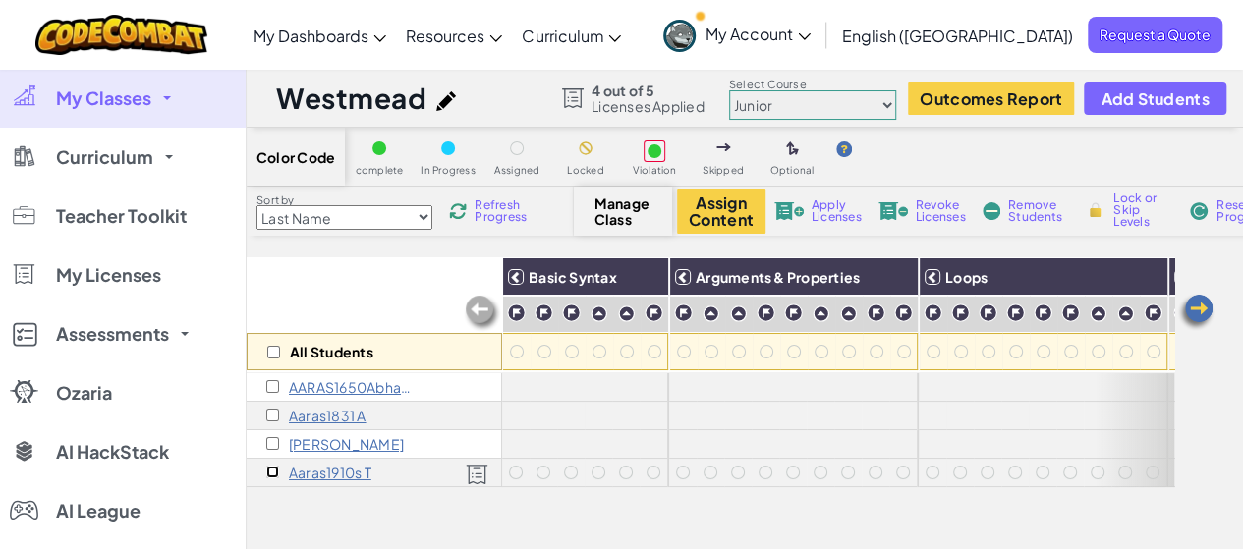
click at [276, 466] on input "checkbox" at bounding box center [272, 472] width 13 height 13
checkbox input "true"
click at [736, 209] on button "Assign Content" at bounding box center [721, 211] width 88 height 45
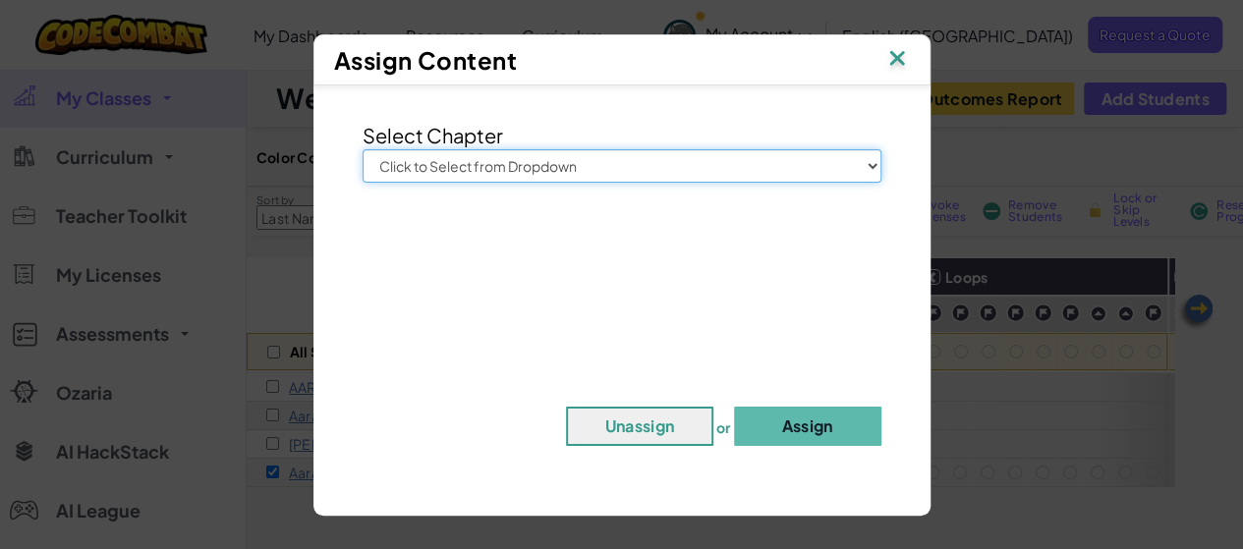
click at [712, 169] on select "Click to Select from Dropdown Junior Introduction to Computer Science Game Deve…" at bounding box center [622, 165] width 519 height 33
select select "Introduction to Computer Science"
click at [363, 149] on select "Click to Select from Dropdown Junior Introduction to Computer Science Game Deve…" at bounding box center [622, 165] width 519 height 33
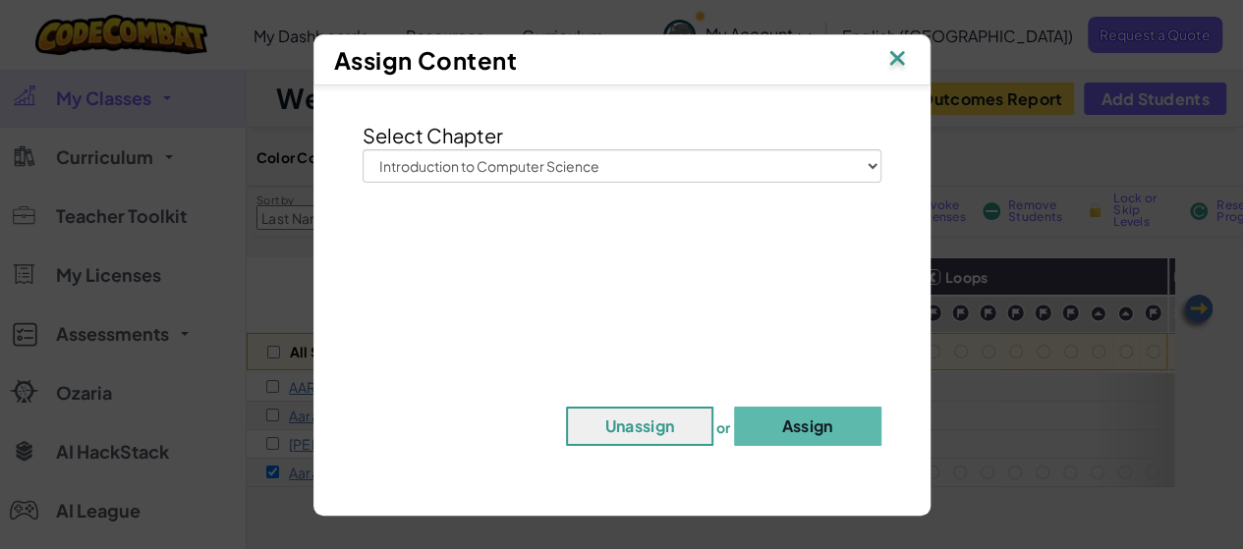
click at [828, 399] on div "Select Chapter Click to Select from Dropdown Junior Introduction to Computer Sc…" at bounding box center [622, 290] width 598 height 391
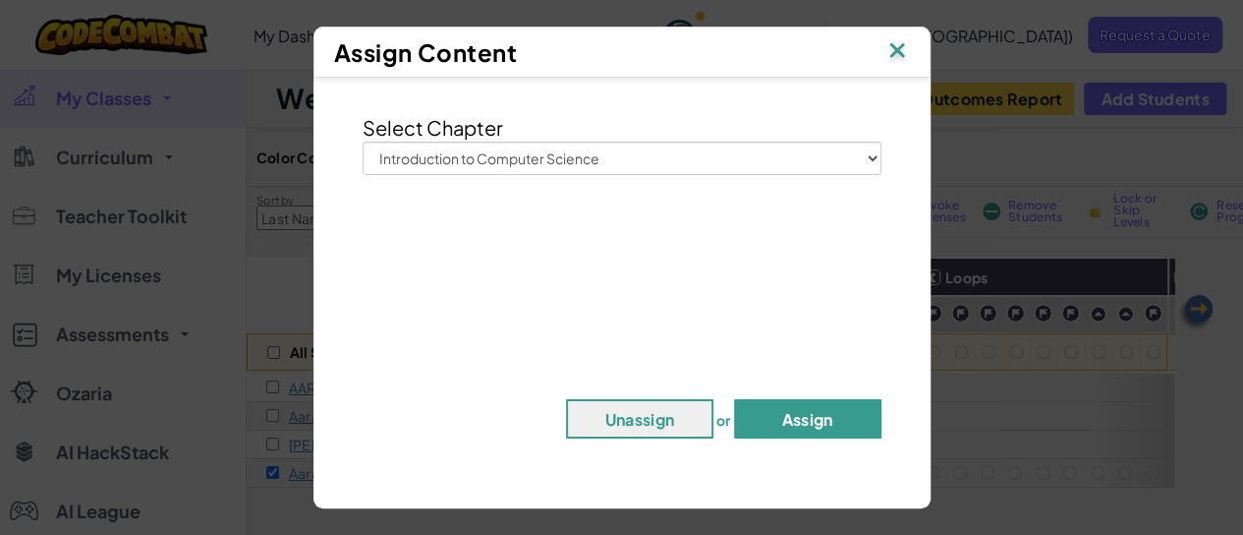
click at [806, 424] on button "Assign" at bounding box center [807, 418] width 147 height 39
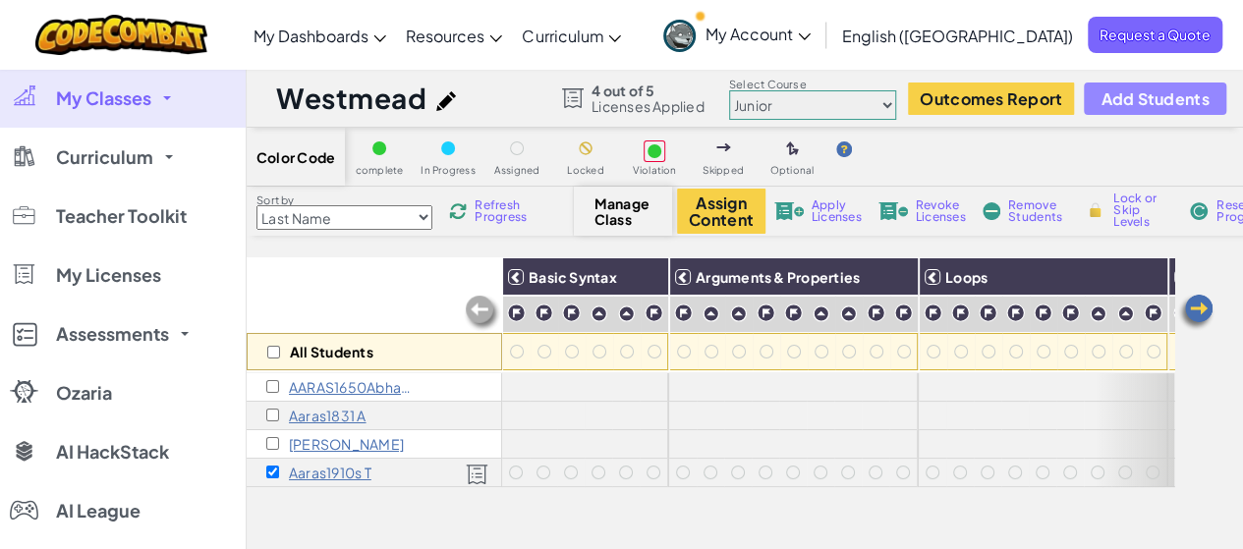
click at [1146, 103] on span "Add Students" at bounding box center [1155, 98] width 108 height 17
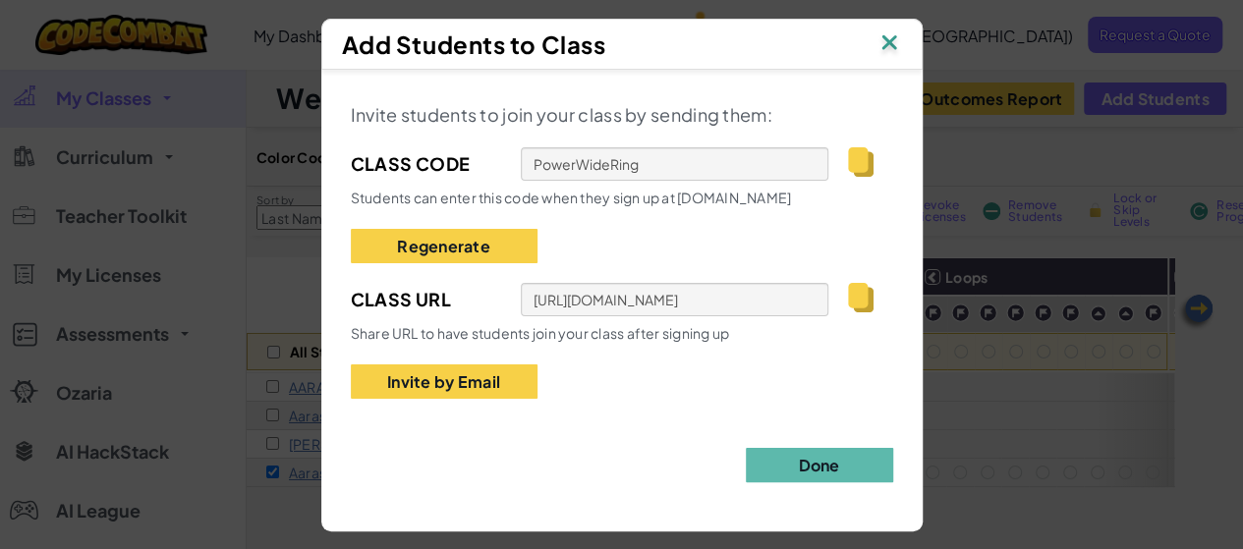
click at [898, 39] on img at bounding box center [890, 43] width 26 height 29
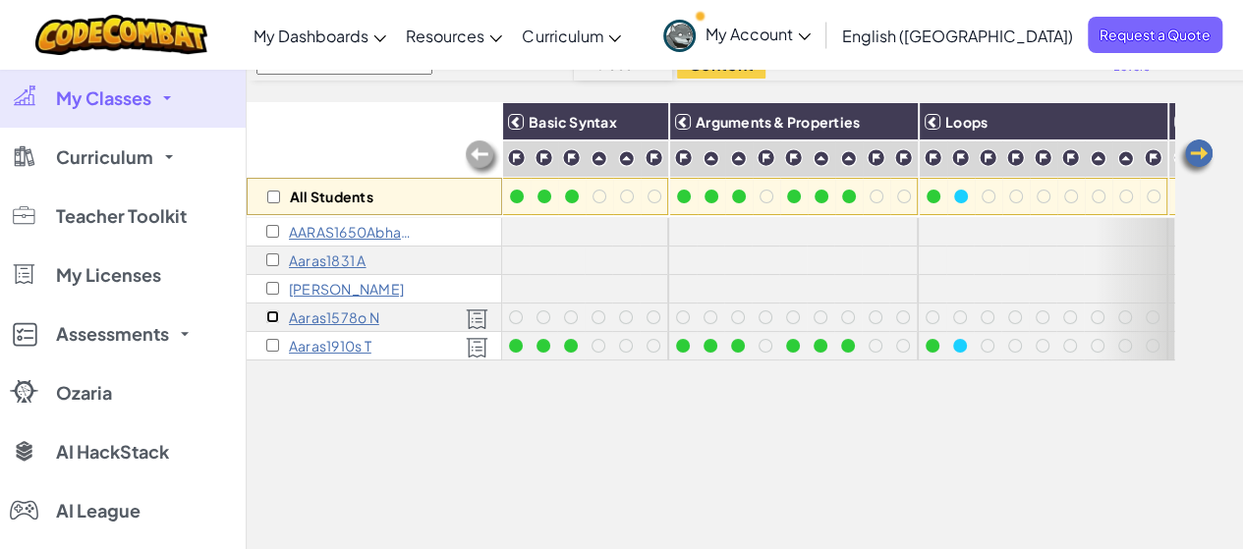
click at [272, 313] on input "checkbox" at bounding box center [272, 317] width 13 height 13
checkbox input "true"
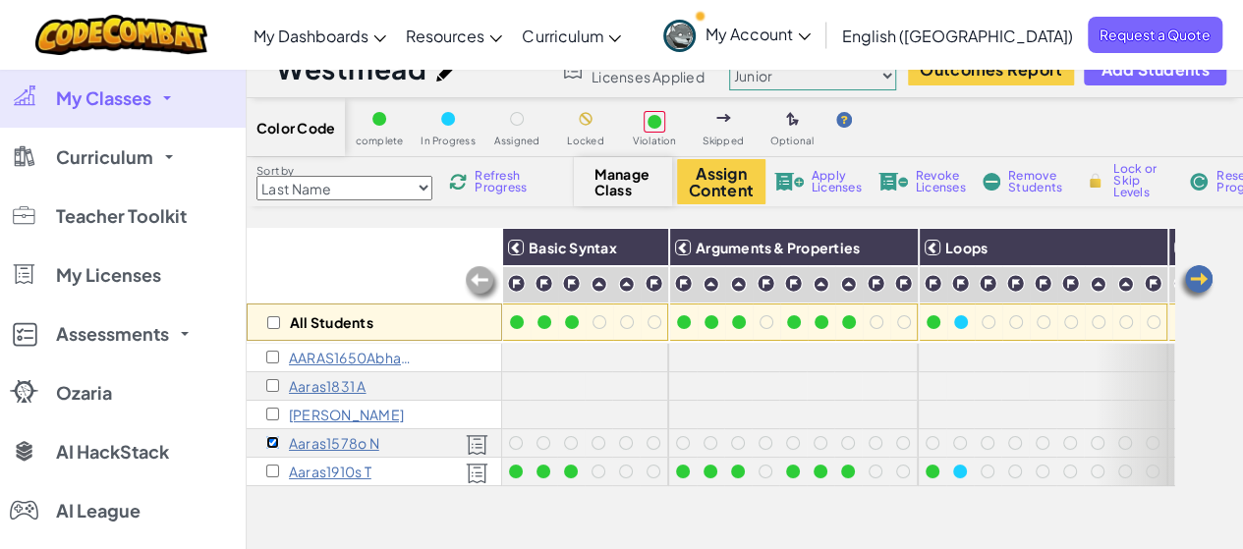
scroll to position [26, 0]
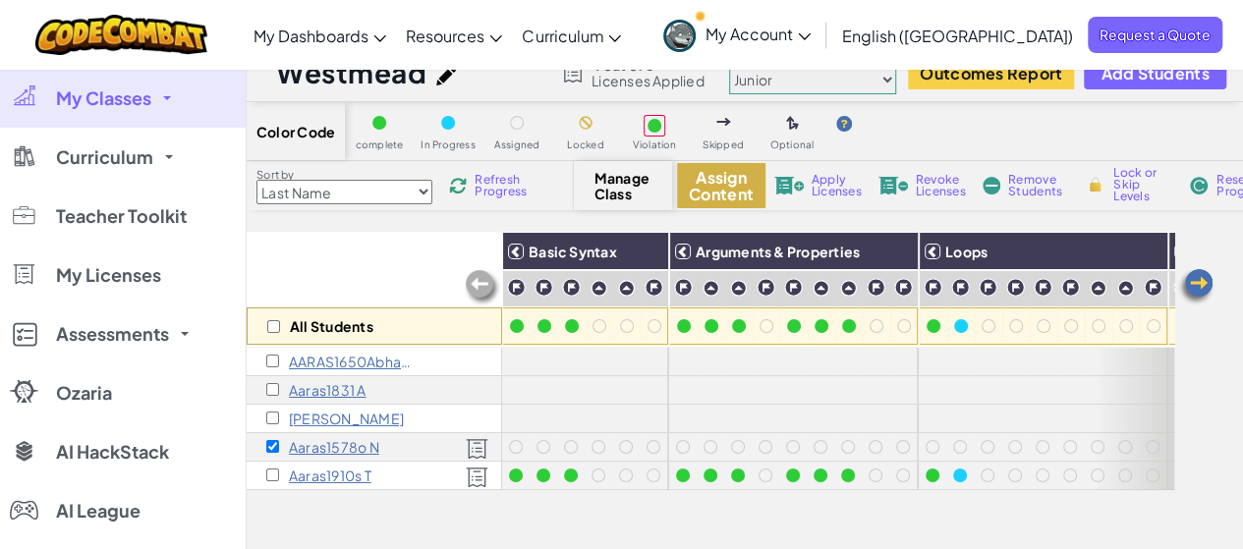
click at [727, 178] on button "Assign Content" at bounding box center [721, 185] width 88 height 45
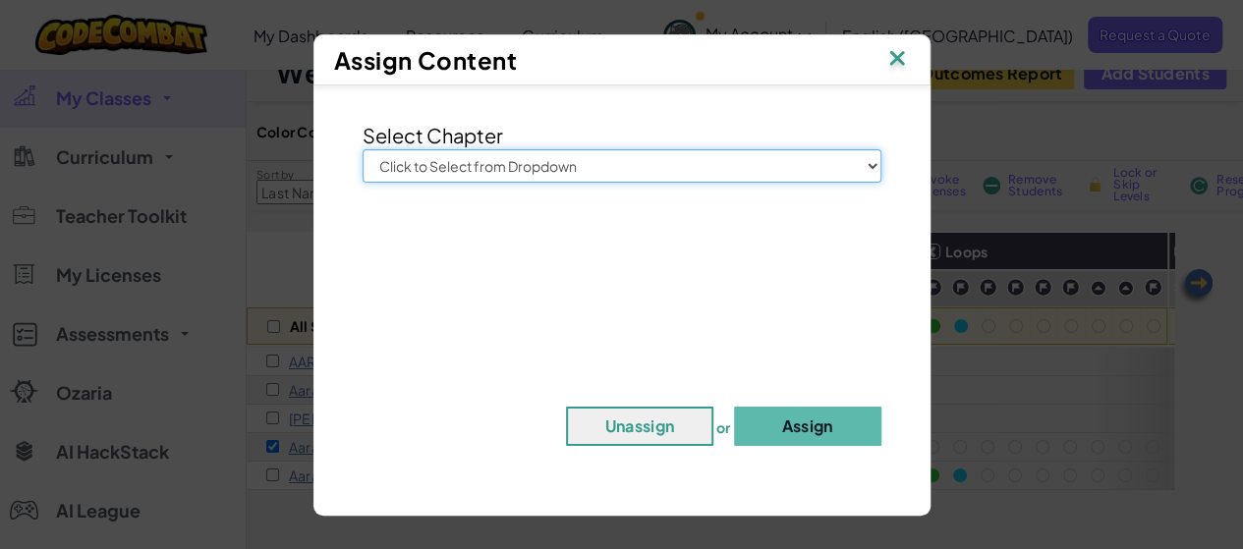
click at [693, 178] on select "Click to Select from Dropdown Junior Introduction to Computer Science Game Deve…" at bounding box center [622, 165] width 519 height 33
select select "Introduction to Computer Science"
click at [363, 149] on select "Click to Select from Dropdown Junior Introduction to Computer Science Game Deve…" at bounding box center [622, 165] width 519 height 33
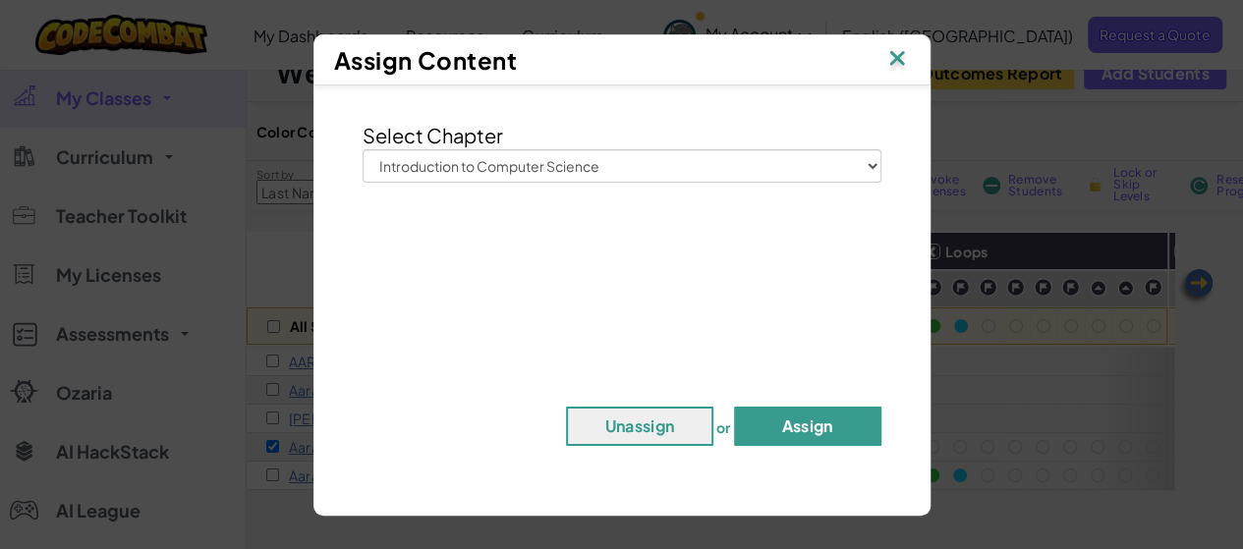
click at [777, 424] on button "Assign" at bounding box center [807, 426] width 147 height 39
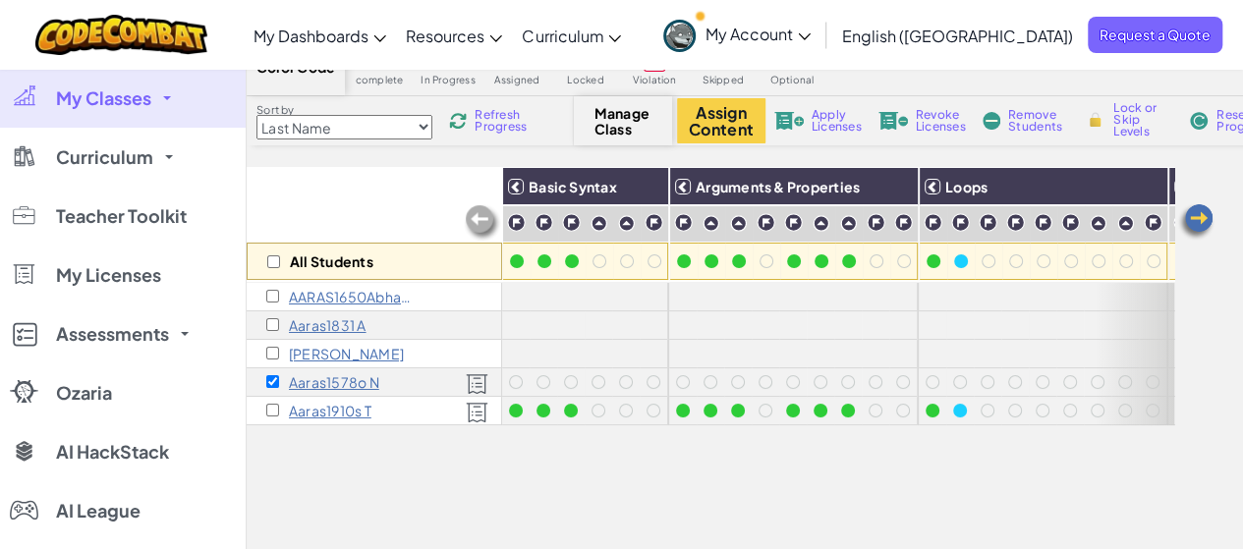
scroll to position [0, 0]
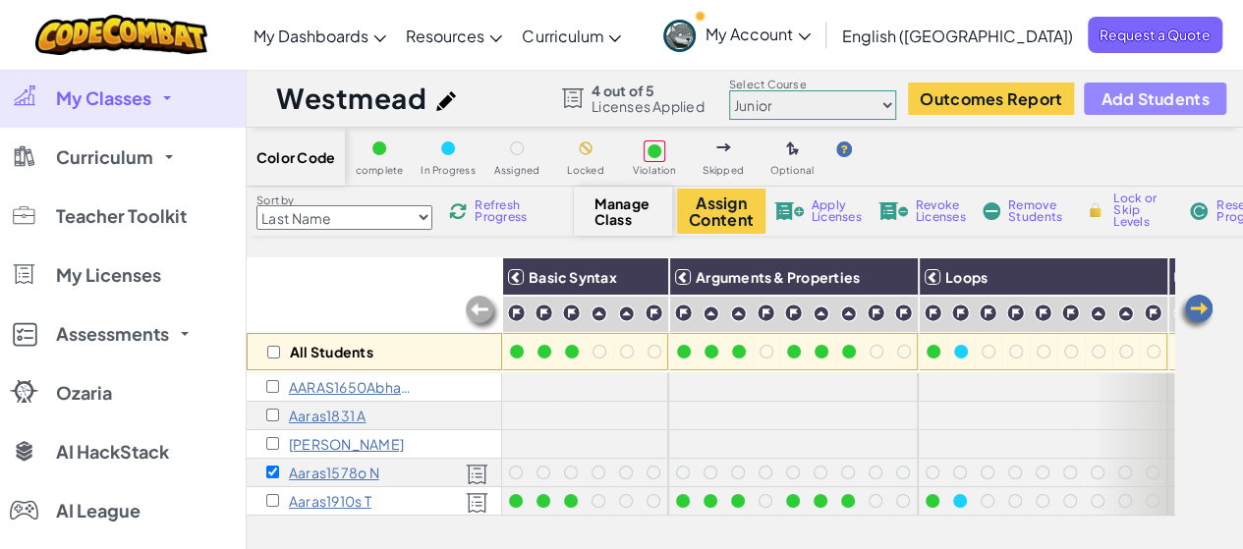
click at [1138, 103] on span "Add Students" at bounding box center [1155, 98] width 108 height 17
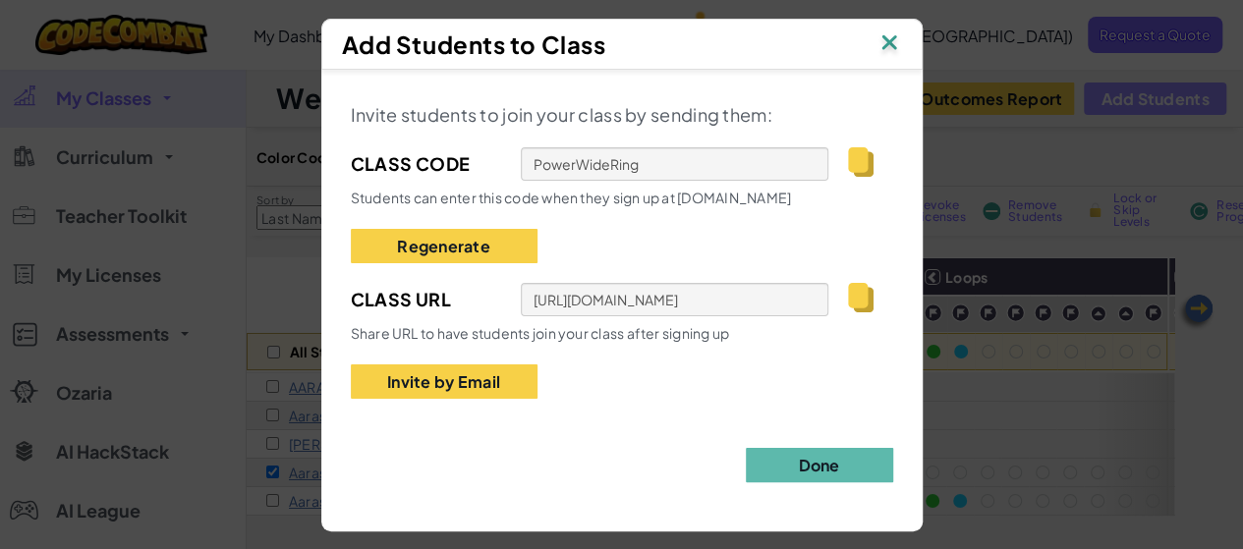
scroll to position [29, 0]
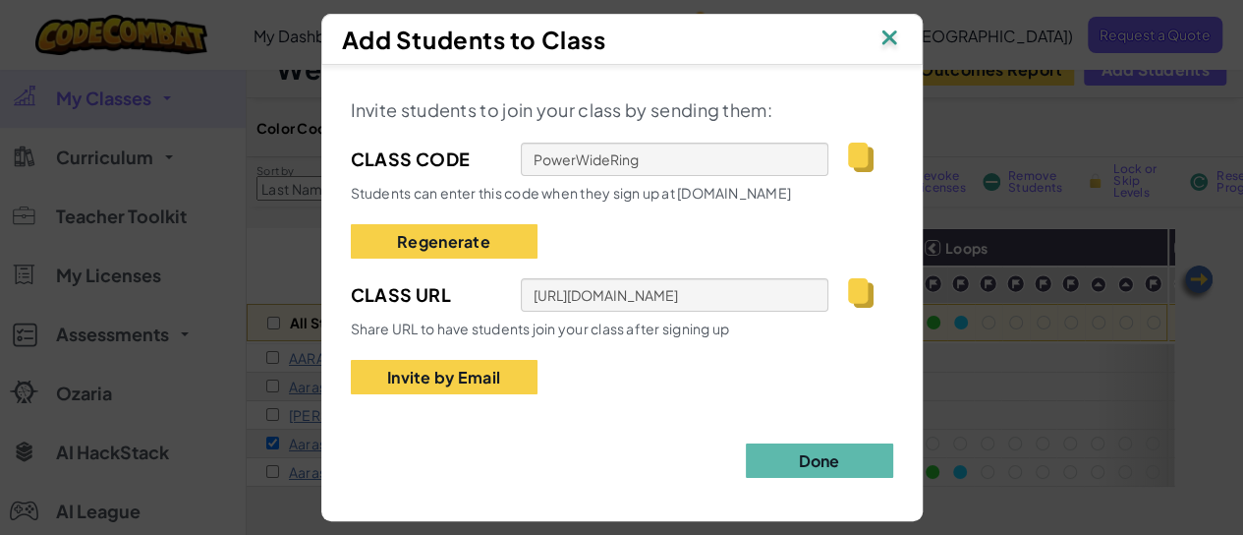
click at [812, 486] on div "Invite students to join your class by sending them: Class Code PowerWideRing St…" at bounding box center [622, 283] width 602 height 437
click at [825, 461] on button "Done" at bounding box center [819, 460] width 147 height 34
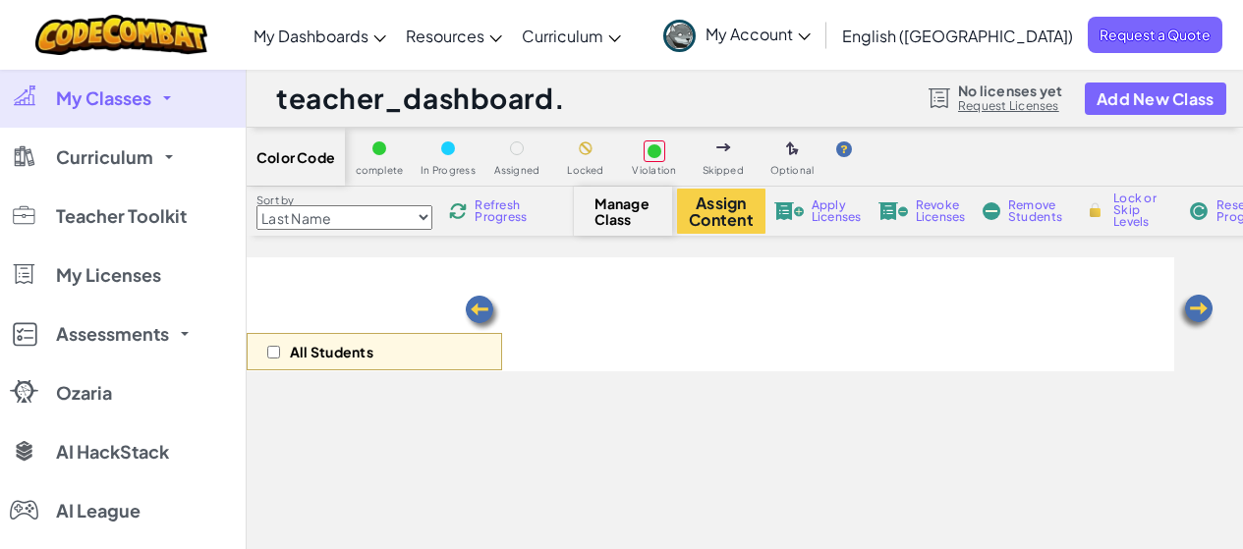
scroll to position [29, 0]
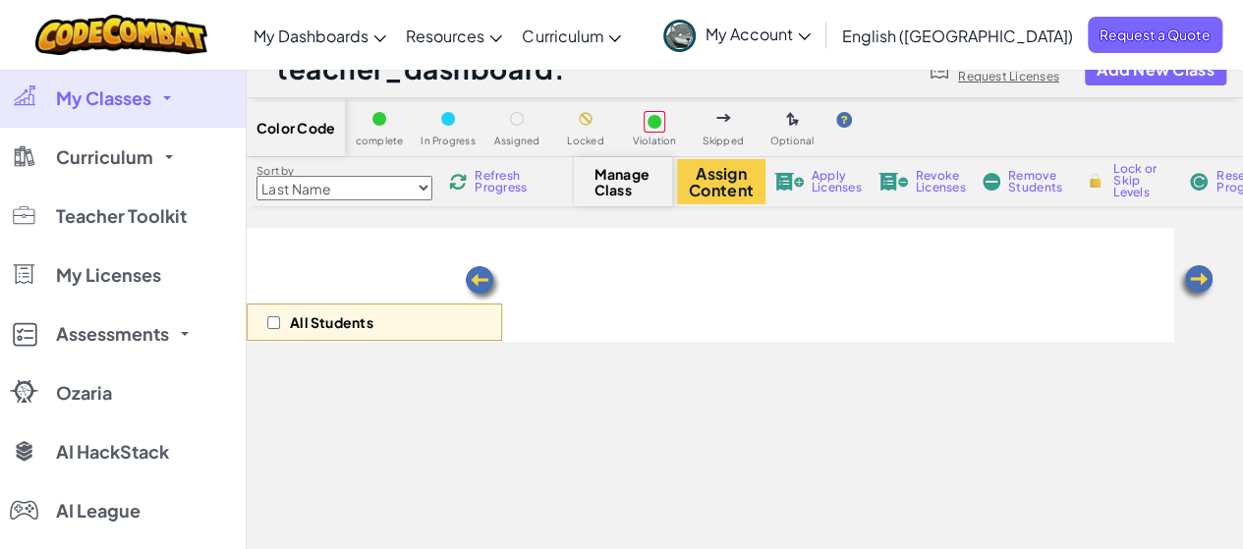
select select "560f1a9f22961295f9427742"
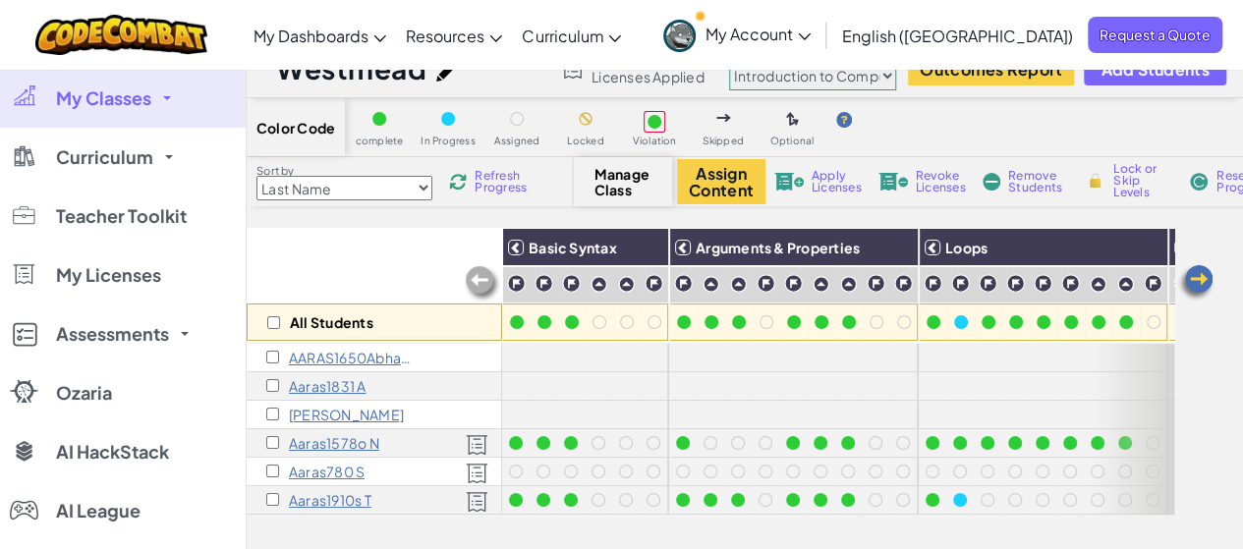
click at [265, 473] on div "Aaras780 S" at bounding box center [375, 472] width 256 height 29
click at [269, 471] on input "checkbox" at bounding box center [272, 471] width 13 height 13
checkbox input "true"
click at [731, 193] on button "Assign Content" at bounding box center [721, 181] width 88 height 45
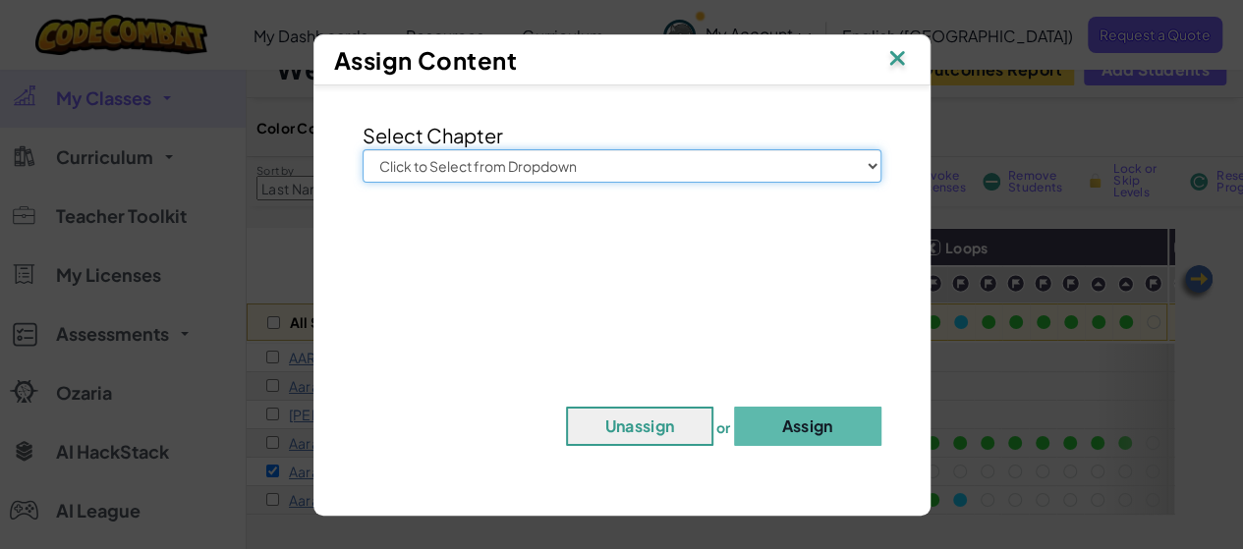
click at [725, 162] on select "Click to Select from Dropdown Junior Introduction to Computer Science Game Deve…" at bounding box center [622, 165] width 519 height 33
select select "Computer Science 2"
click at [363, 149] on select "Click to Select from Dropdown Junior Introduction to Computer Science Game Deve…" at bounding box center [622, 165] width 519 height 33
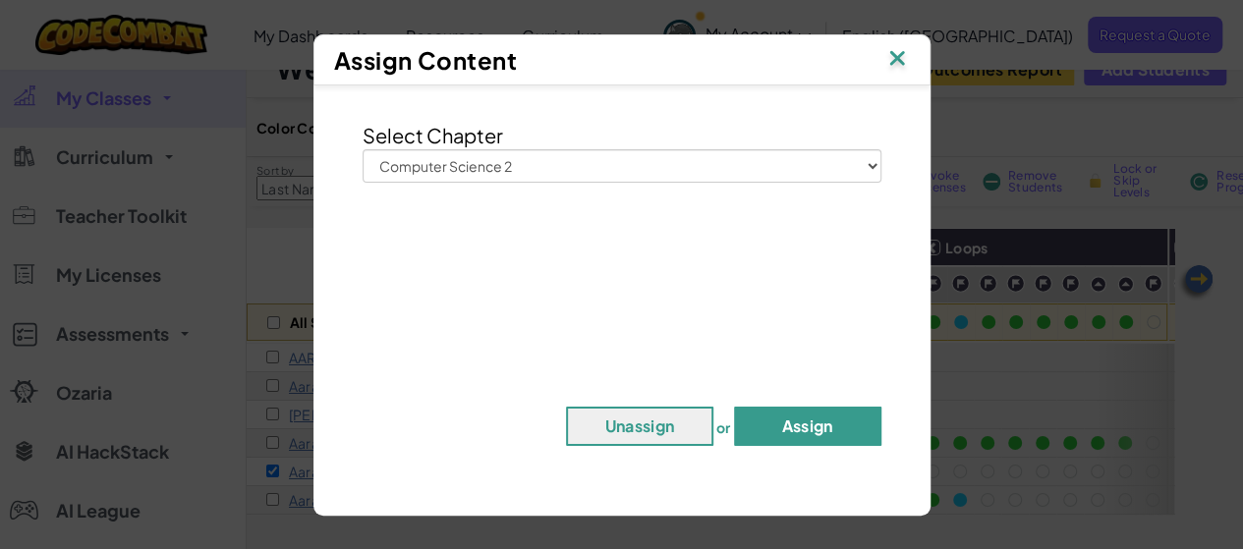
click at [791, 418] on button "Assign" at bounding box center [807, 426] width 147 height 39
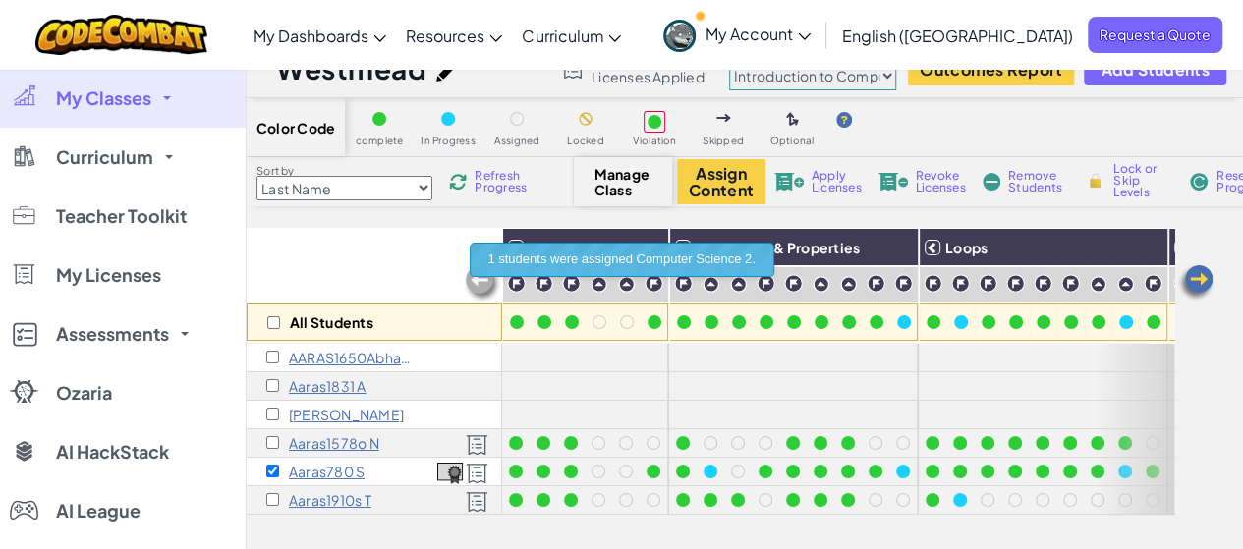
click at [837, 86] on select "Junior Introduction to Computer Science Game Development 1 Web Development 1 Co…" at bounding box center [812, 75] width 167 height 29
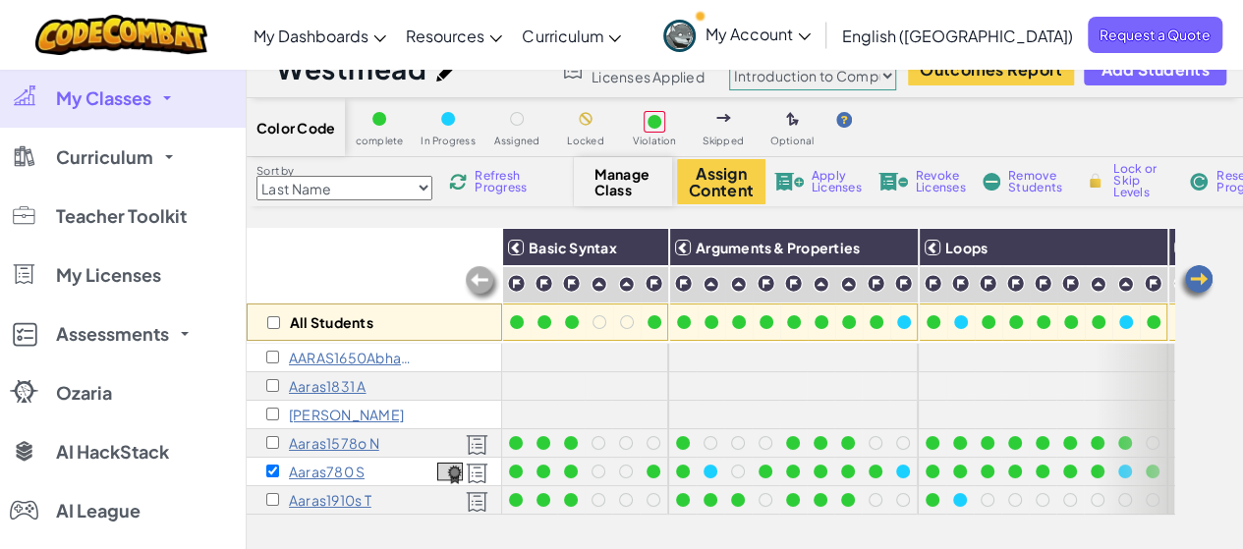
select select "5632661322961295f9428638"
click at [729, 61] on select "Junior Introduction to Computer Science Game Development 1 Web Development 1 Co…" at bounding box center [812, 75] width 167 height 29
